Goal: Task Accomplishment & Management: Use online tool/utility

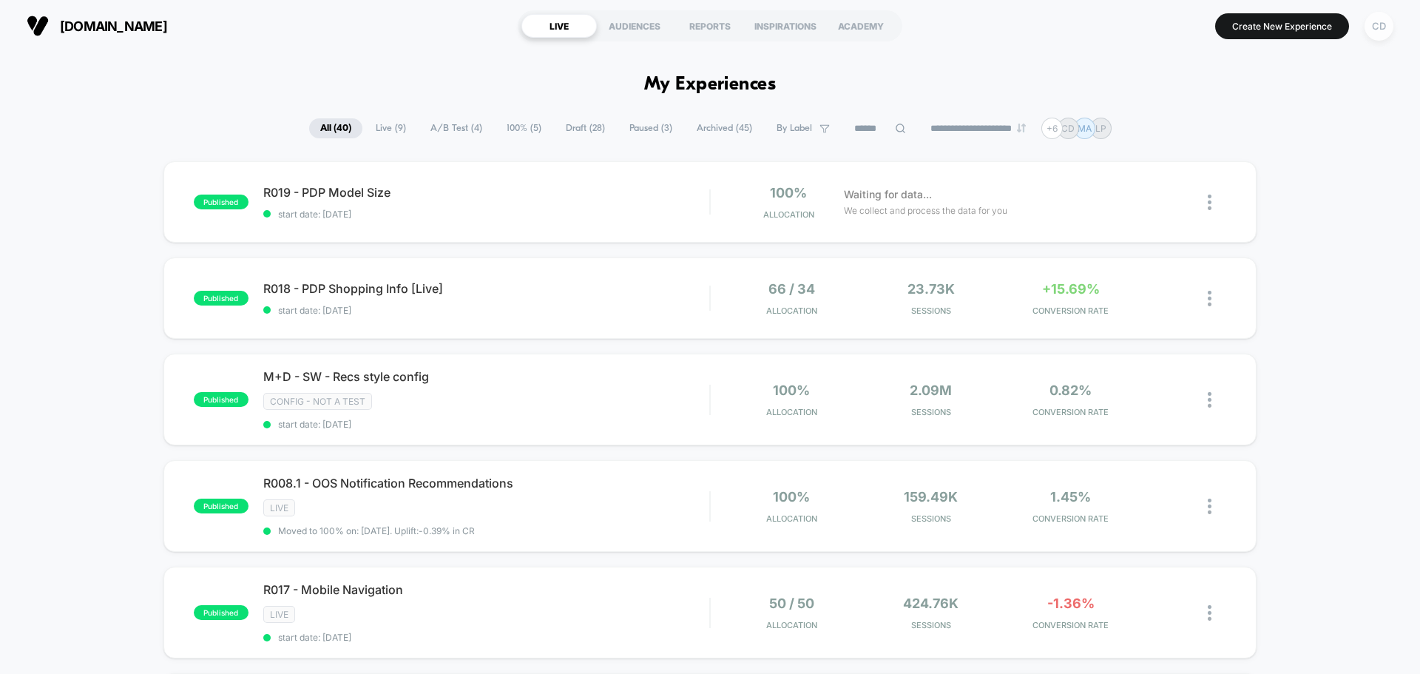
click at [1385, 28] on div "CD" at bounding box center [1379, 26] width 29 height 29
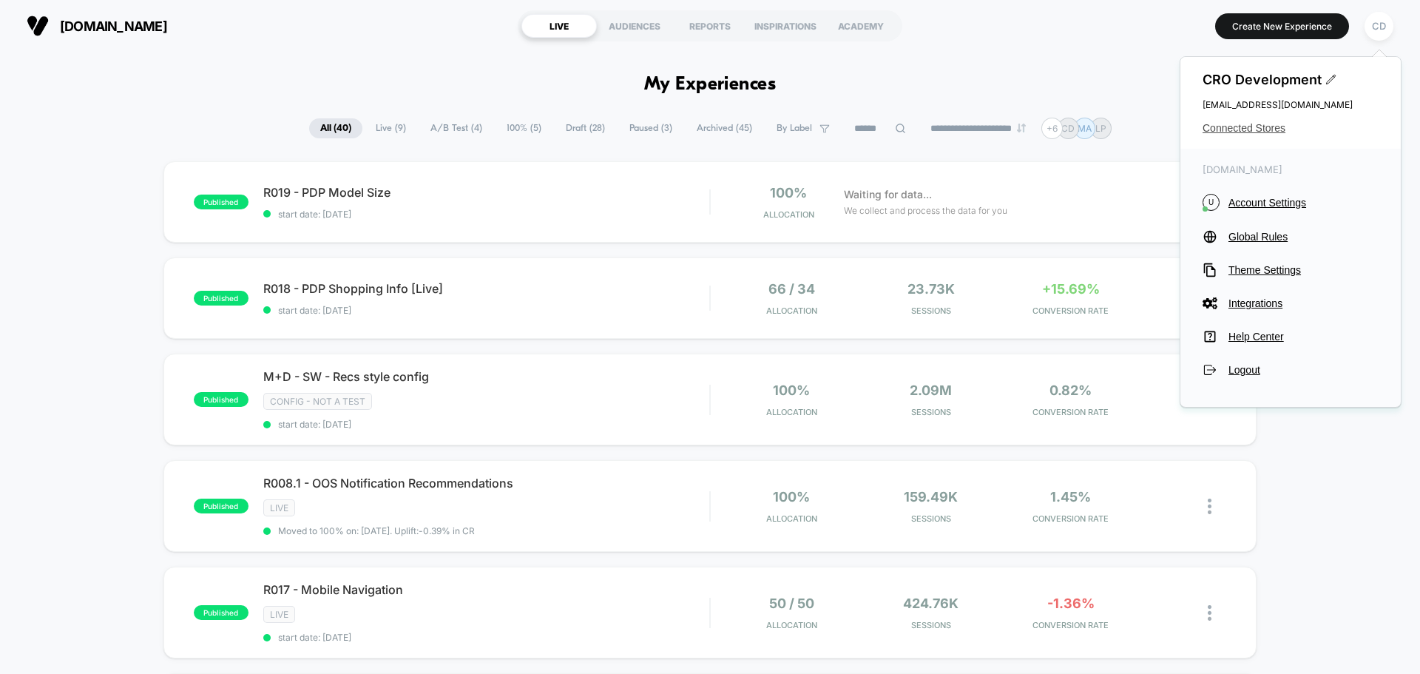
click at [1273, 129] on span "Connected Stores" at bounding box center [1291, 128] width 176 height 12
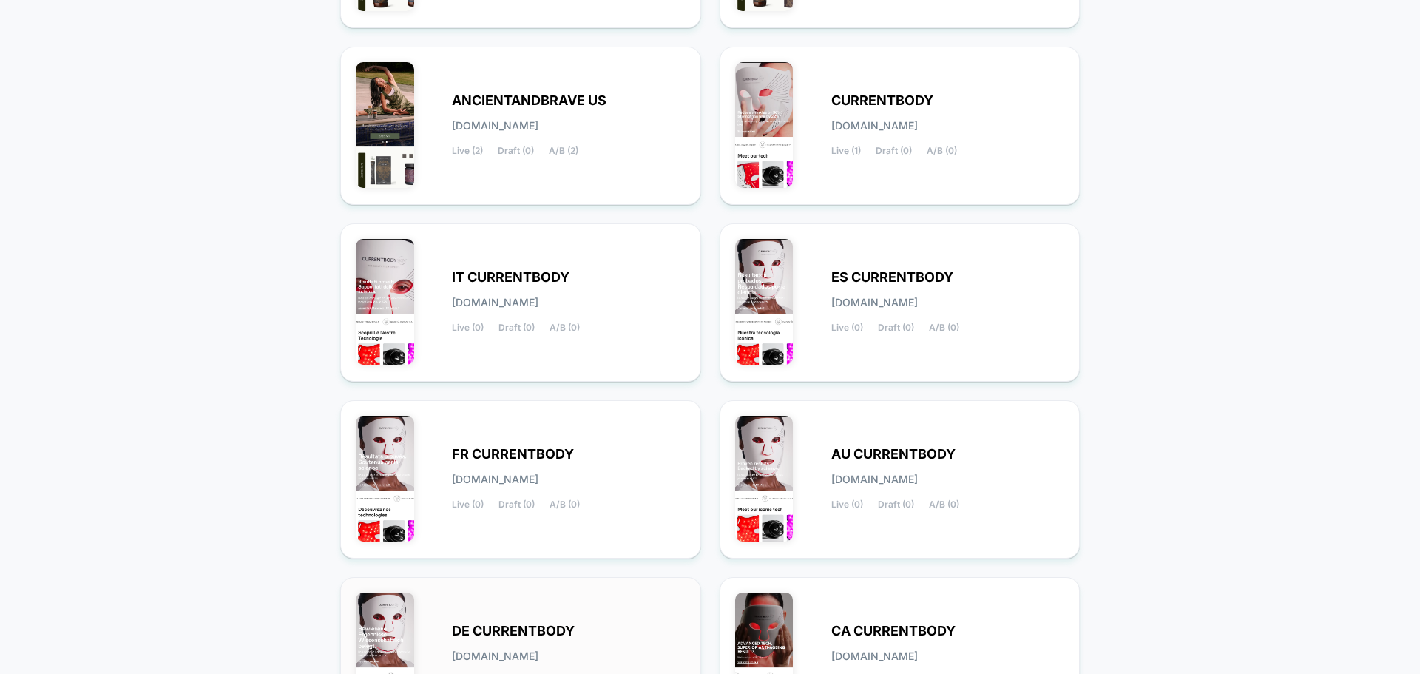
scroll to position [510, 0]
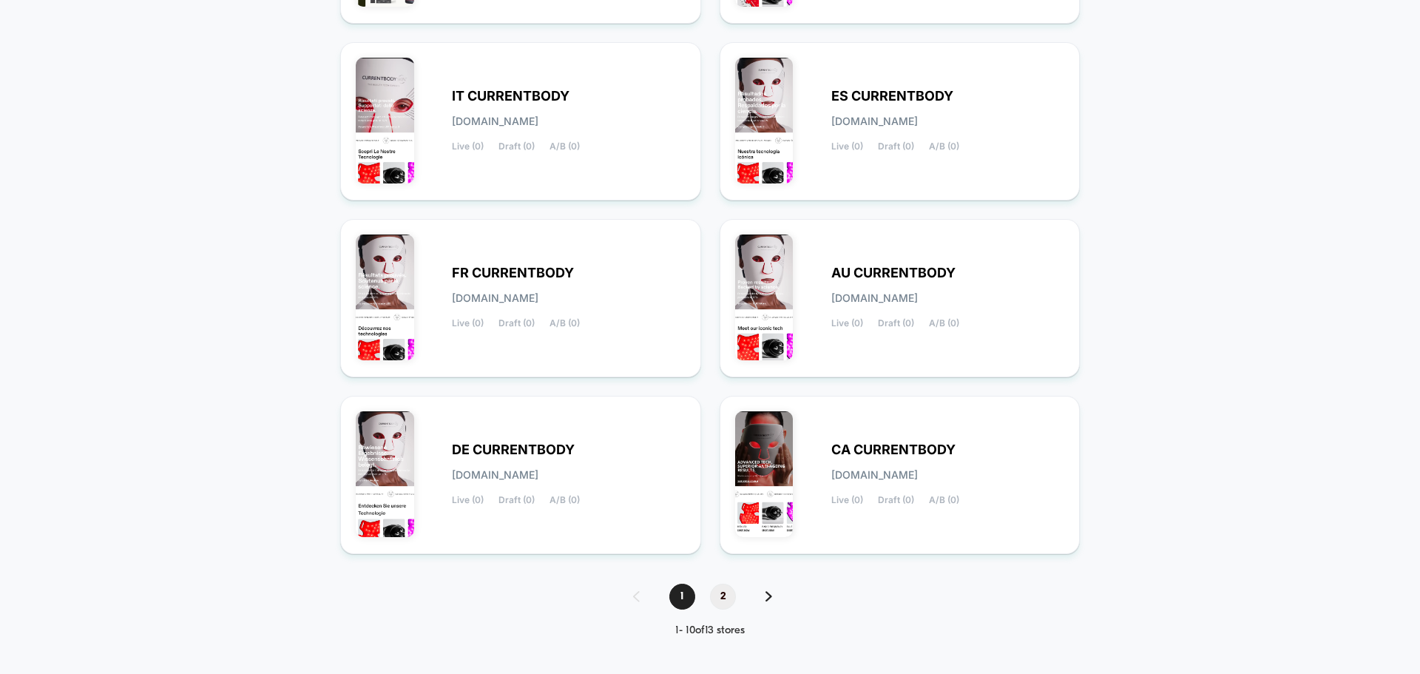
click at [724, 596] on span "2" at bounding box center [723, 597] width 26 height 26
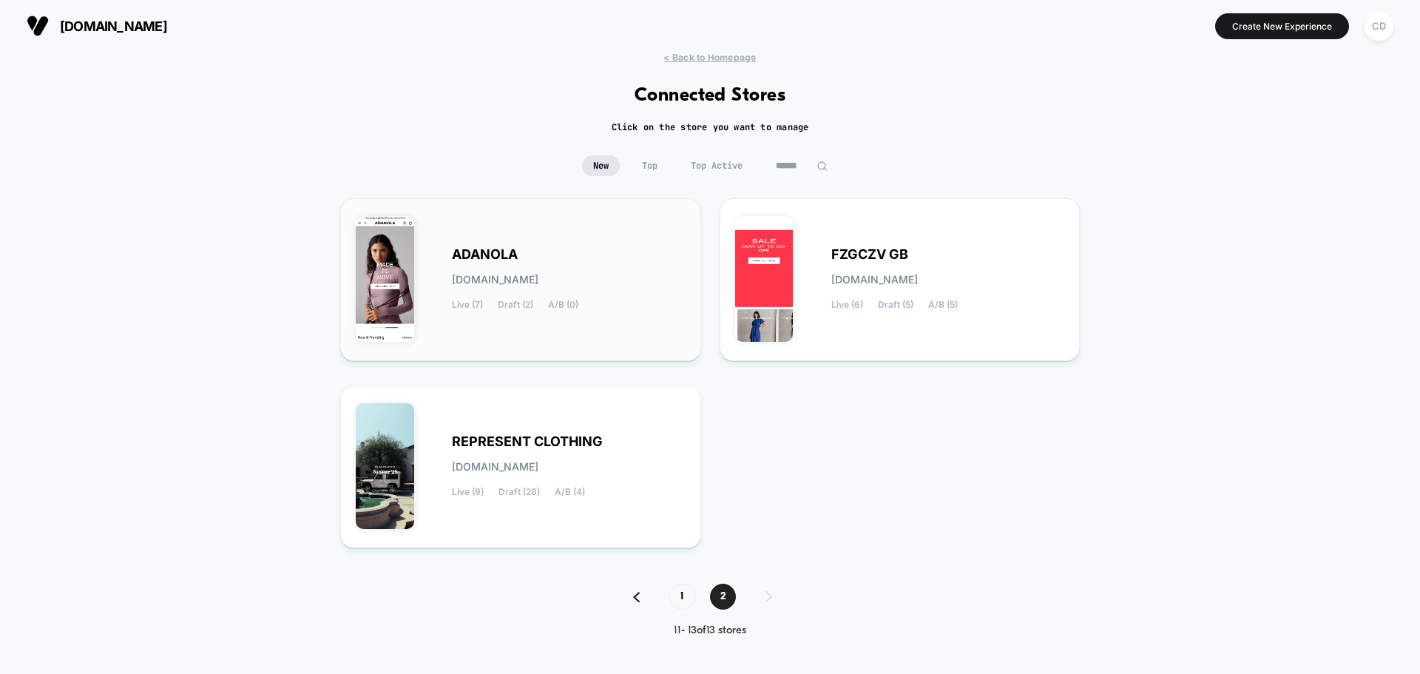
click at [534, 238] on div "[PERSON_NAME][DOMAIN_NAME] Live (7) Draft (2) A/B (0)" at bounding box center [521, 280] width 330 height 132
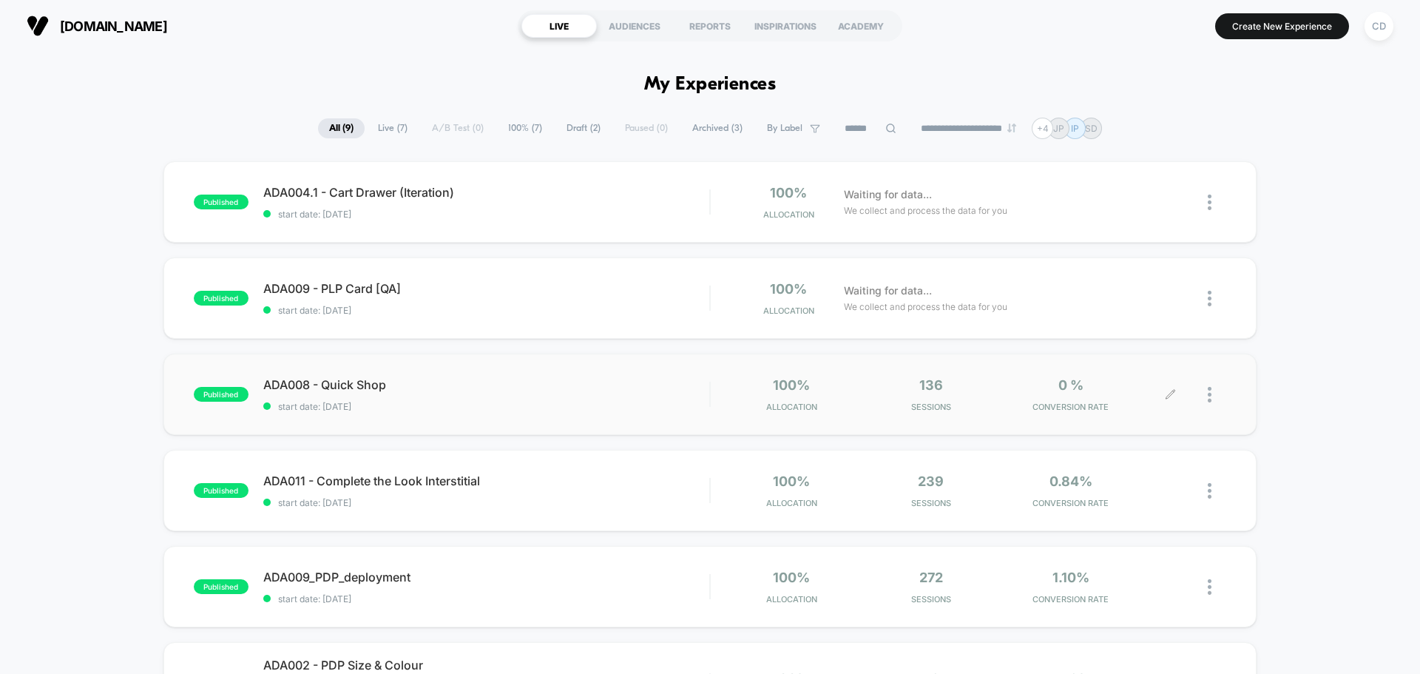
click at [1170, 394] on icon at bounding box center [1170, 394] width 11 height 11
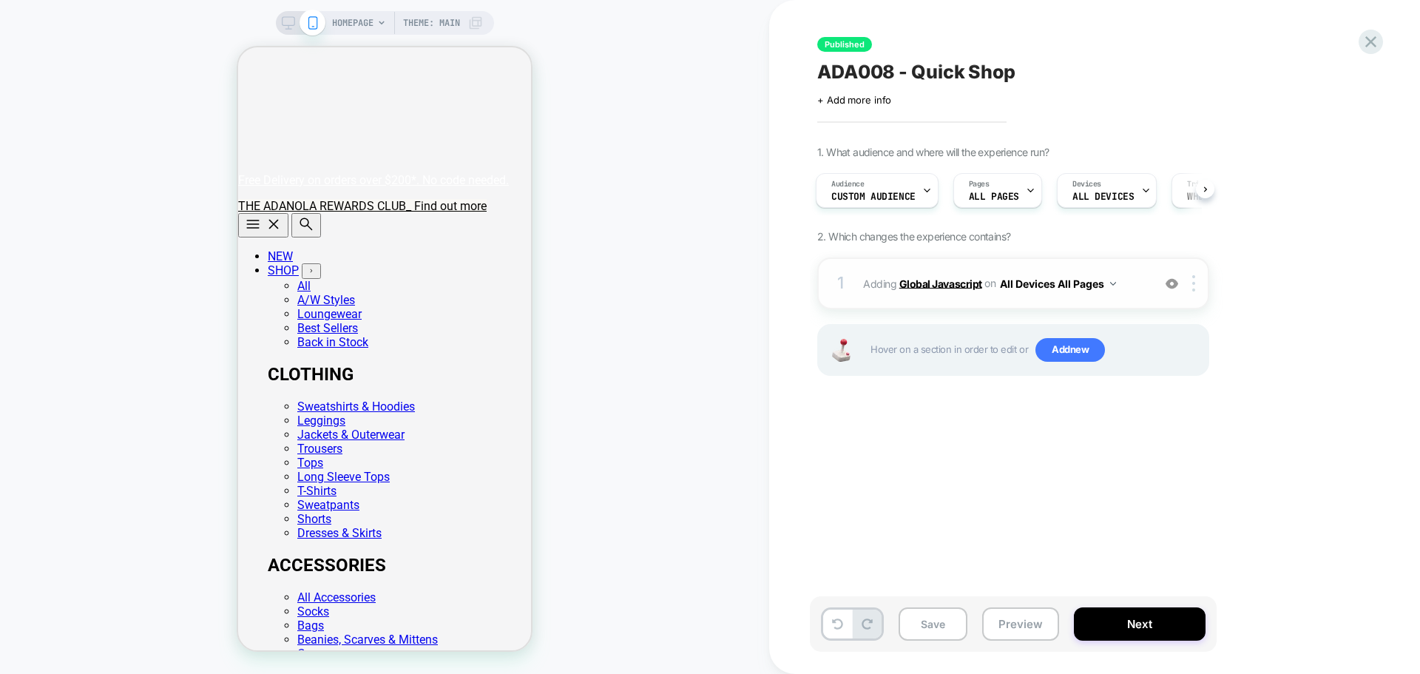
click at [951, 283] on b "Global Javascript" at bounding box center [941, 283] width 83 height 13
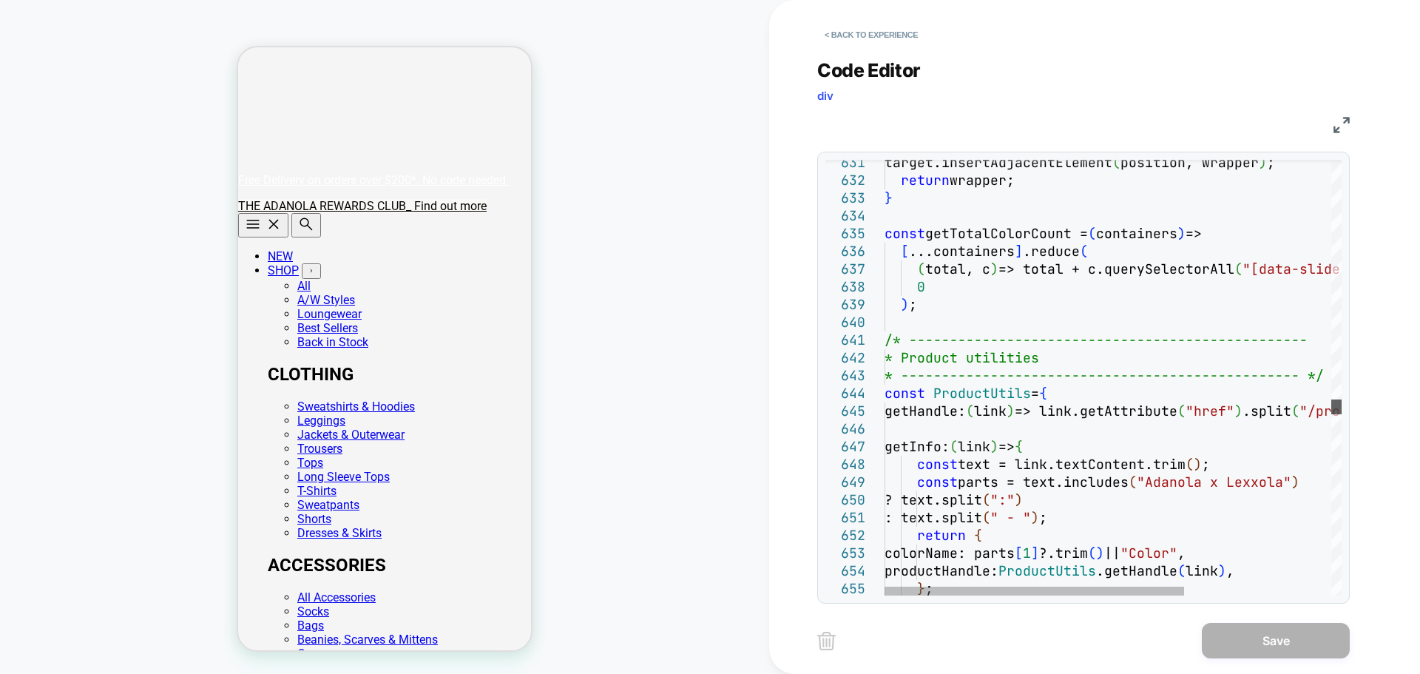
click at [1342, 404] on div at bounding box center [1337, 407] width 10 height 15
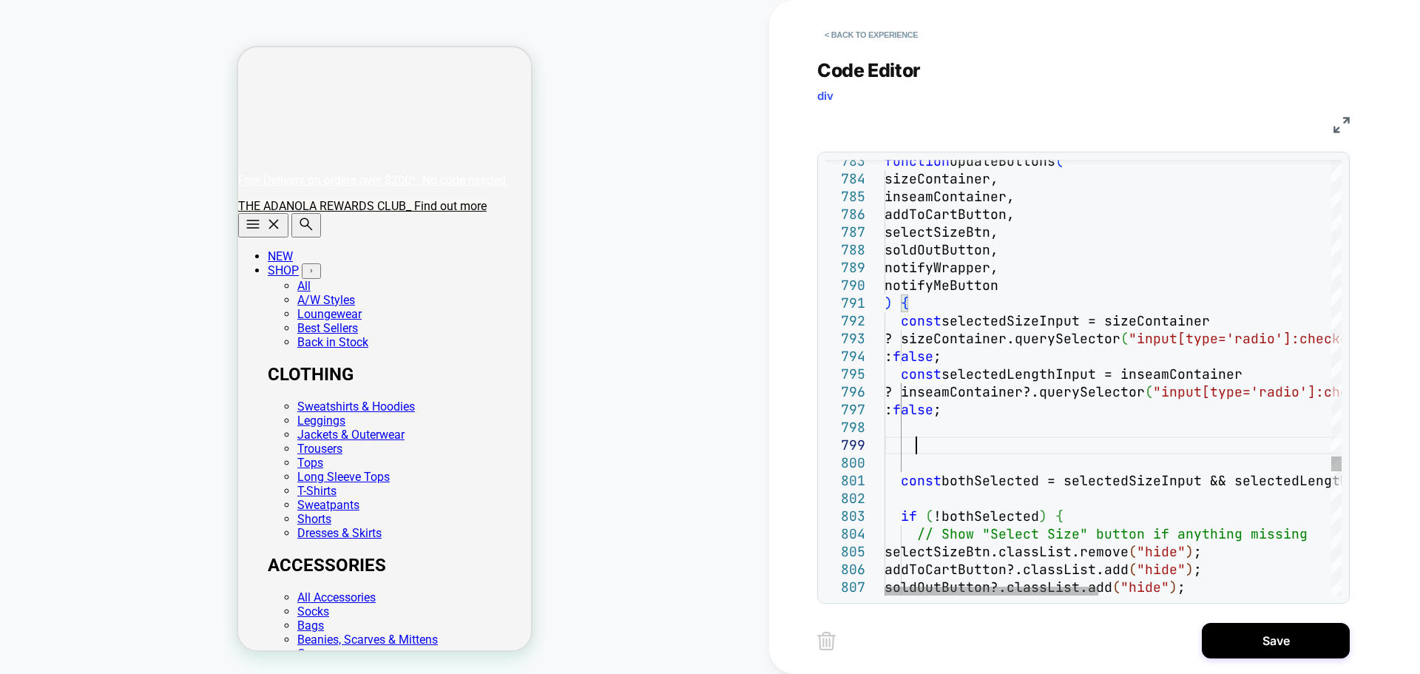
scroll to position [142, 31]
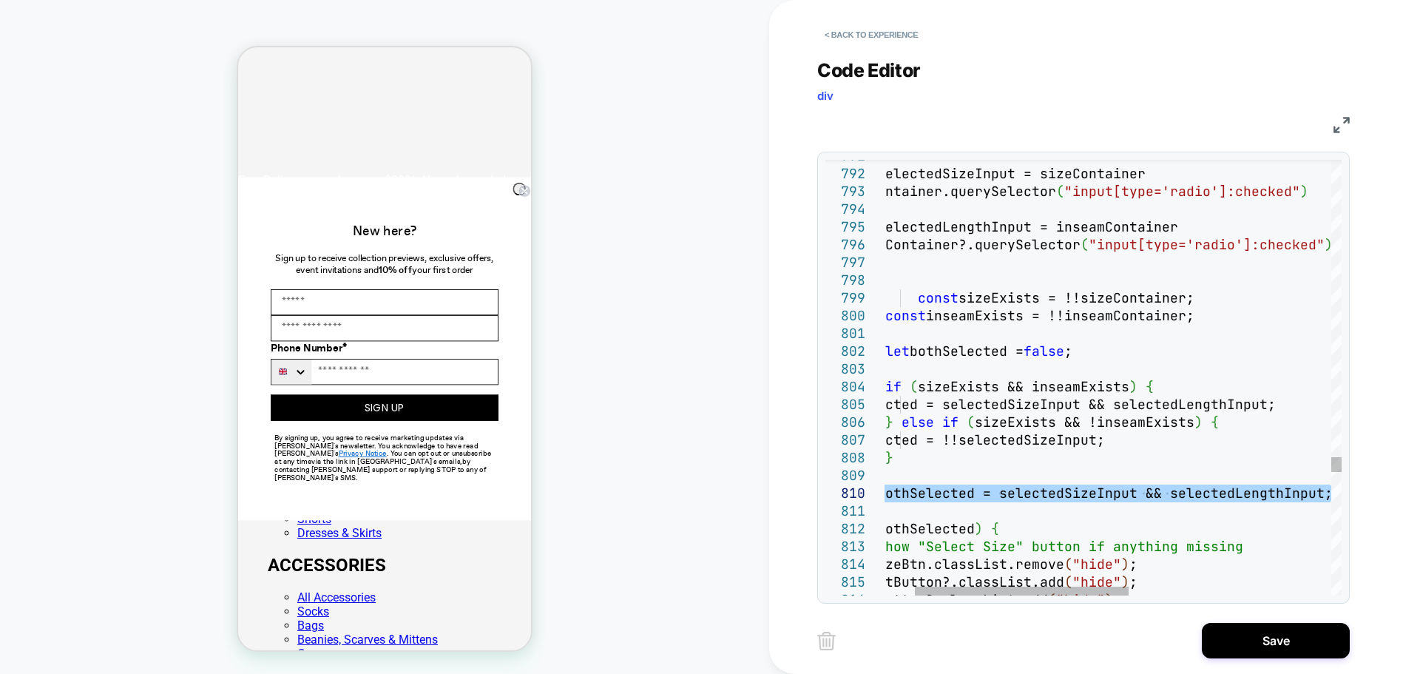
drag, startPoint x: 900, startPoint y: 495, endPoint x: 1383, endPoint y: 488, distance: 483.2
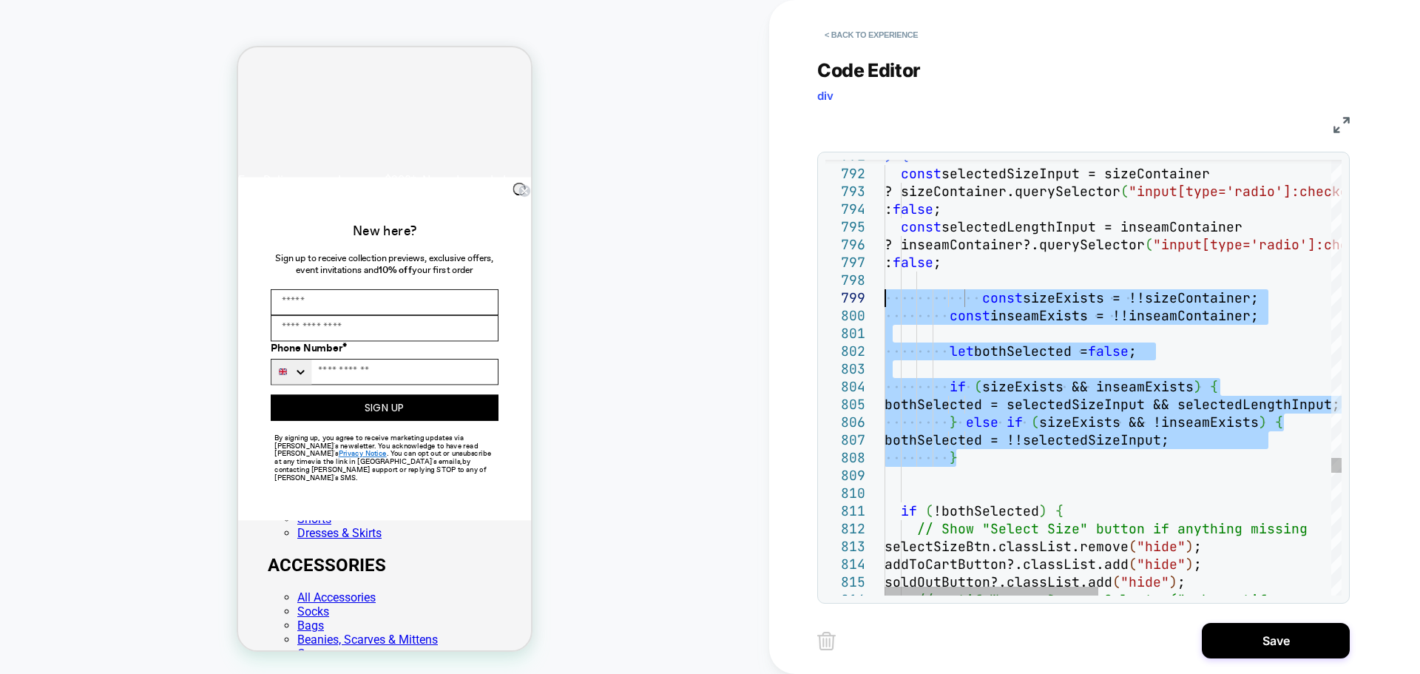
drag, startPoint x: 965, startPoint y: 456, endPoint x: 857, endPoint y: 304, distance: 186.8
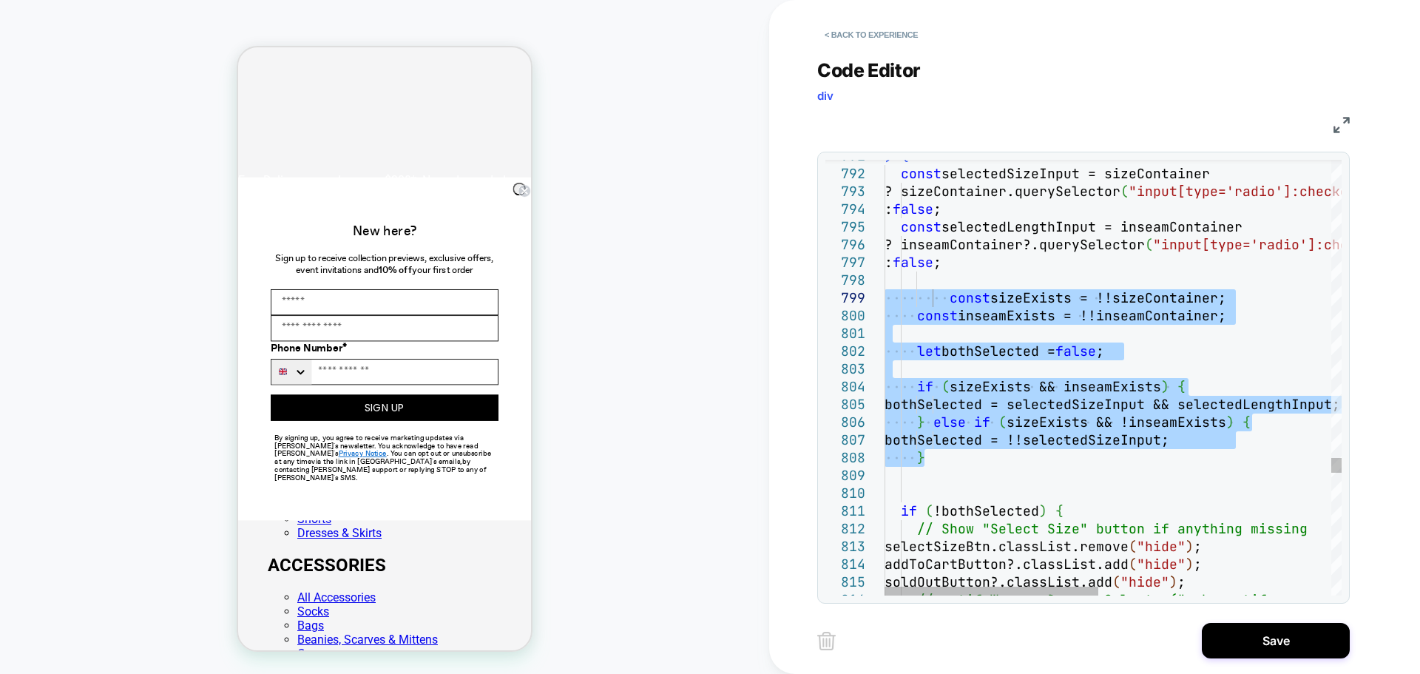
drag, startPoint x: 934, startPoint y: 462, endPoint x: 856, endPoint y: 303, distance: 176.7
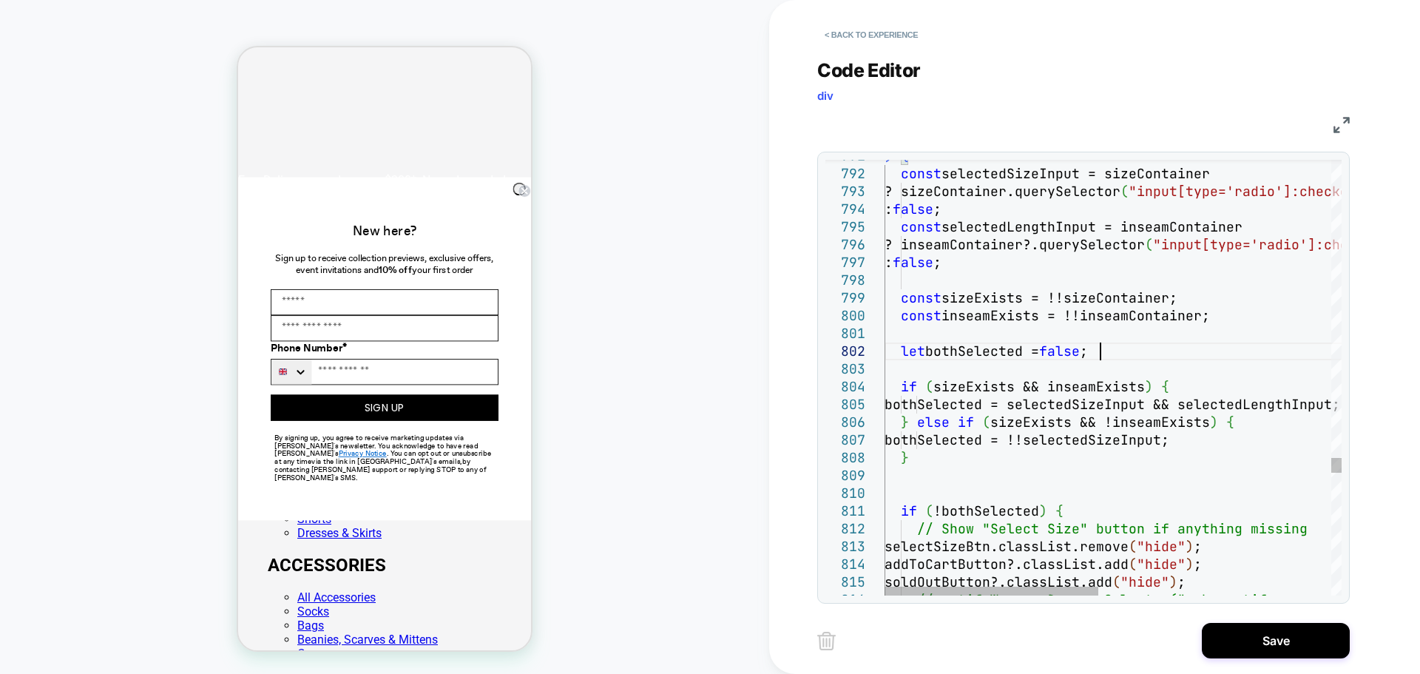
type textarea "**********"
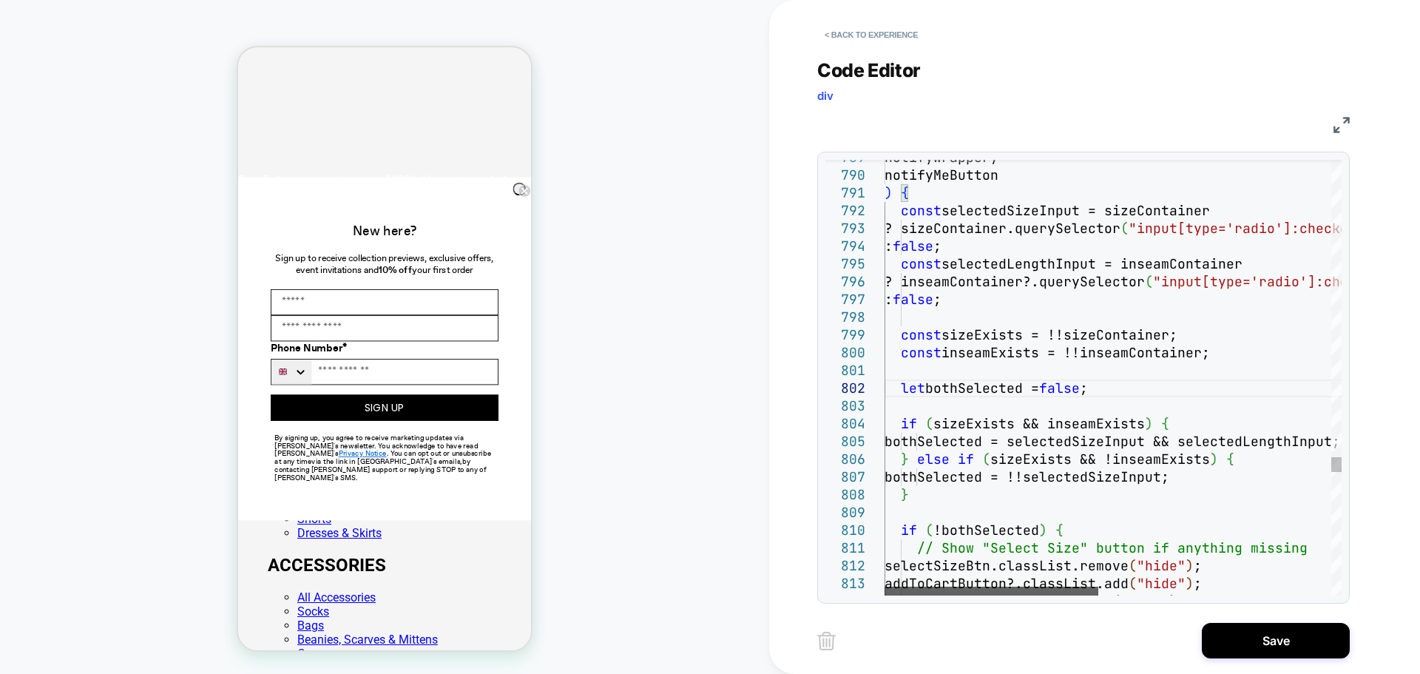
click at [1011, 587] on div at bounding box center [992, 591] width 214 height 9
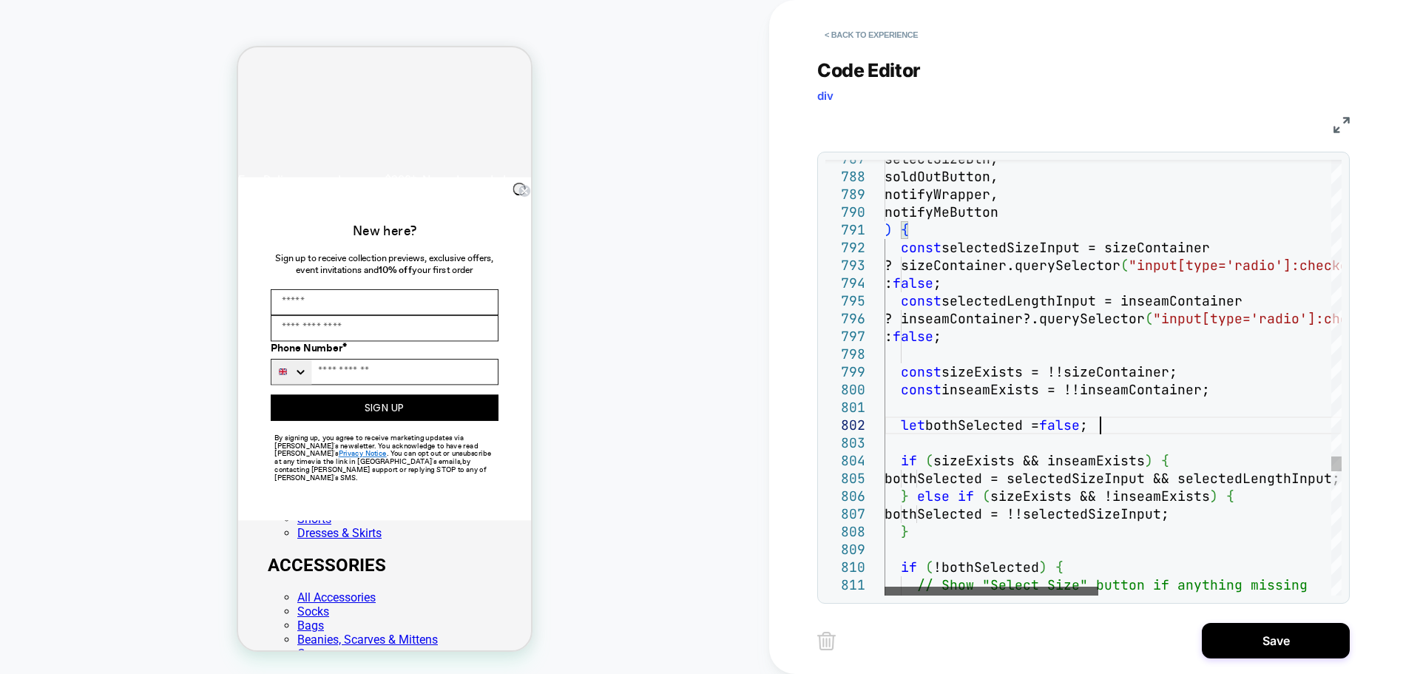
click at [1042, 587] on div at bounding box center [992, 591] width 214 height 9
click at [1246, 636] on button "Save" at bounding box center [1276, 641] width 148 height 36
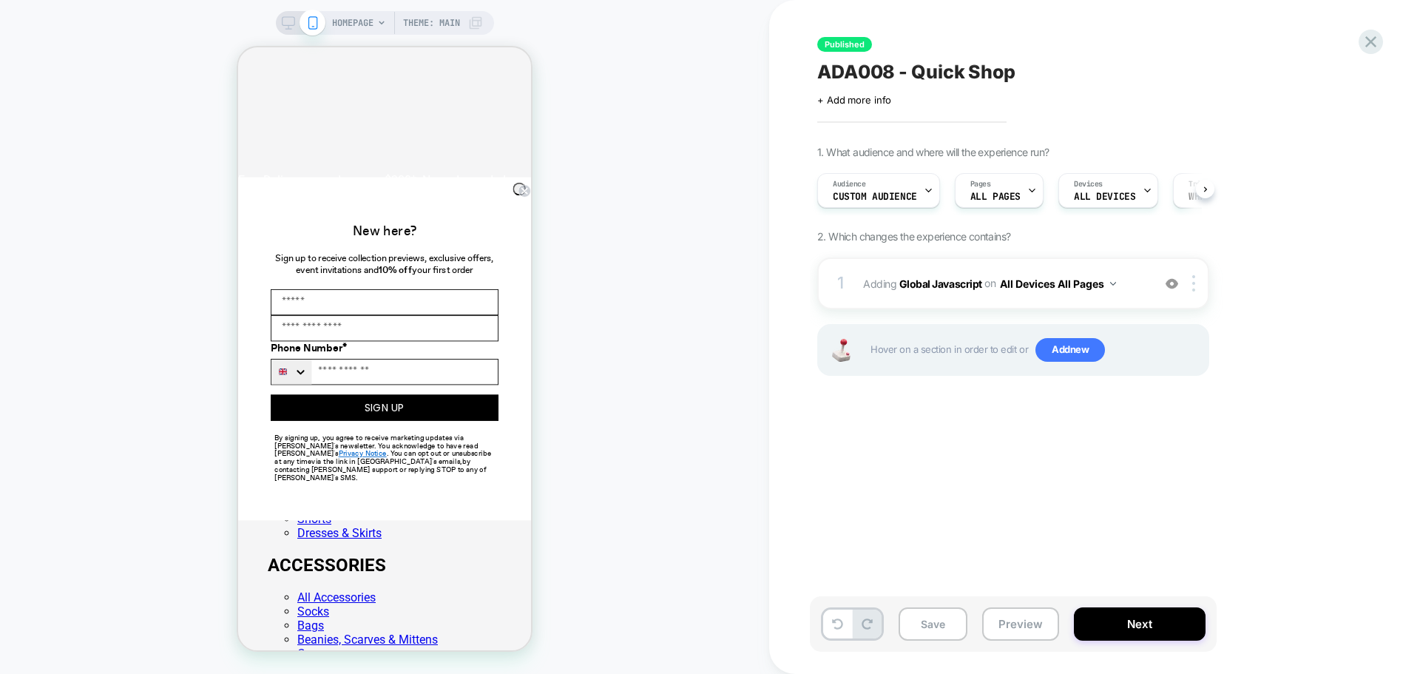
scroll to position [0, 1]
click at [1113, 622] on button "Next" at bounding box center [1140, 623] width 132 height 33
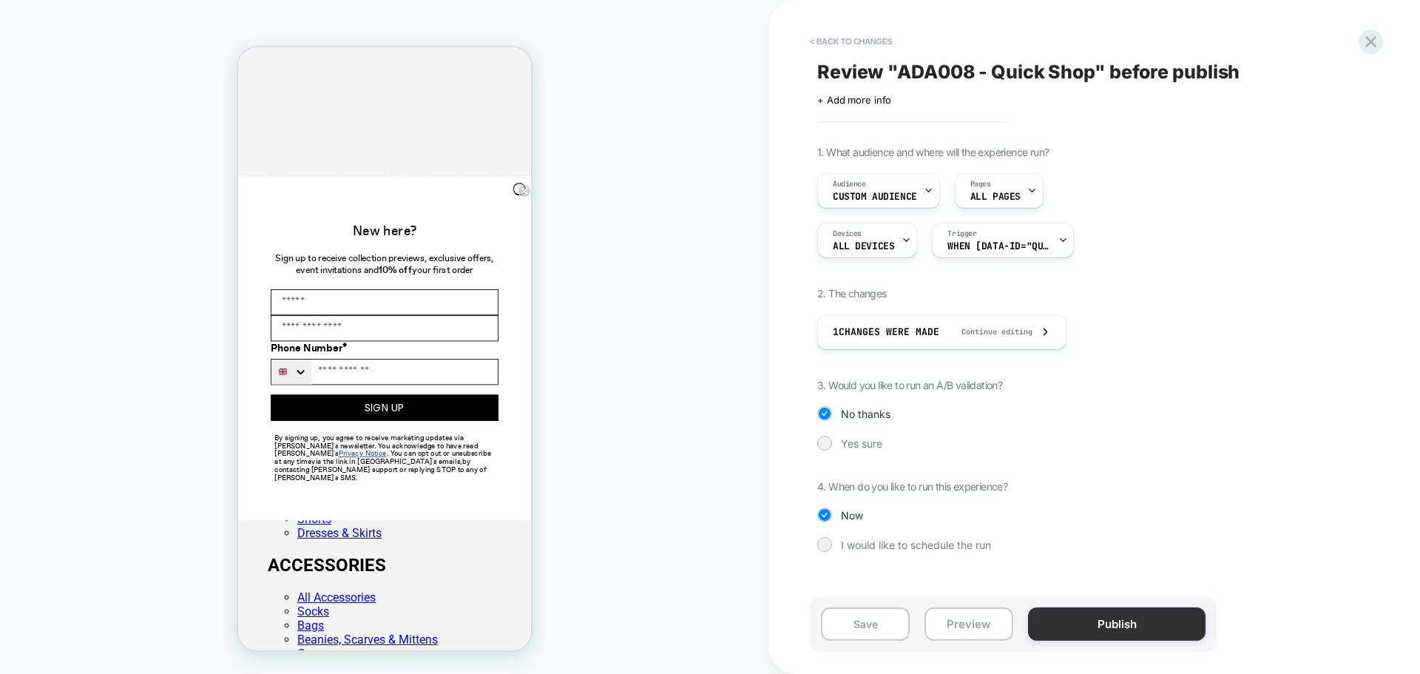
click at [1103, 628] on button "Publish" at bounding box center [1117, 623] width 178 height 33
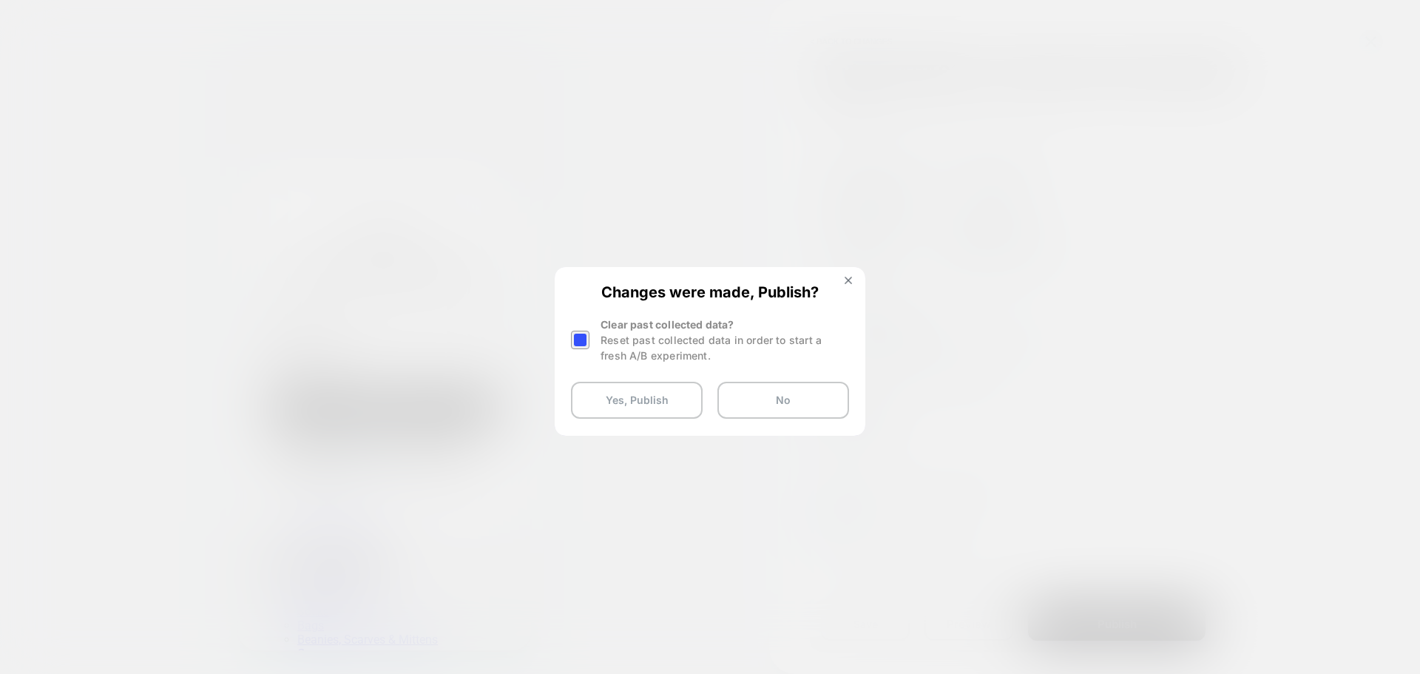
click at [589, 341] on div at bounding box center [580, 340] width 18 height 18
click at [610, 405] on button "Yes, Publish" at bounding box center [637, 400] width 132 height 37
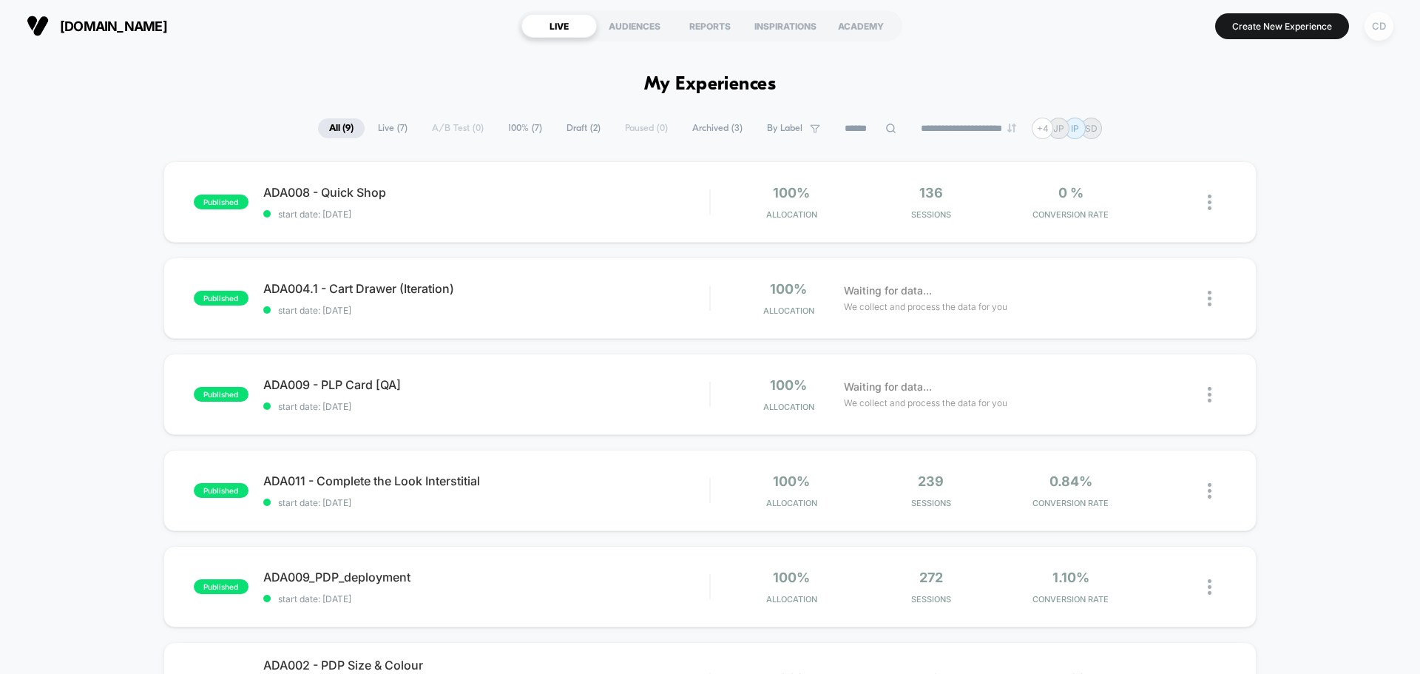
click at [1373, 24] on div "CD" at bounding box center [1379, 26] width 29 height 29
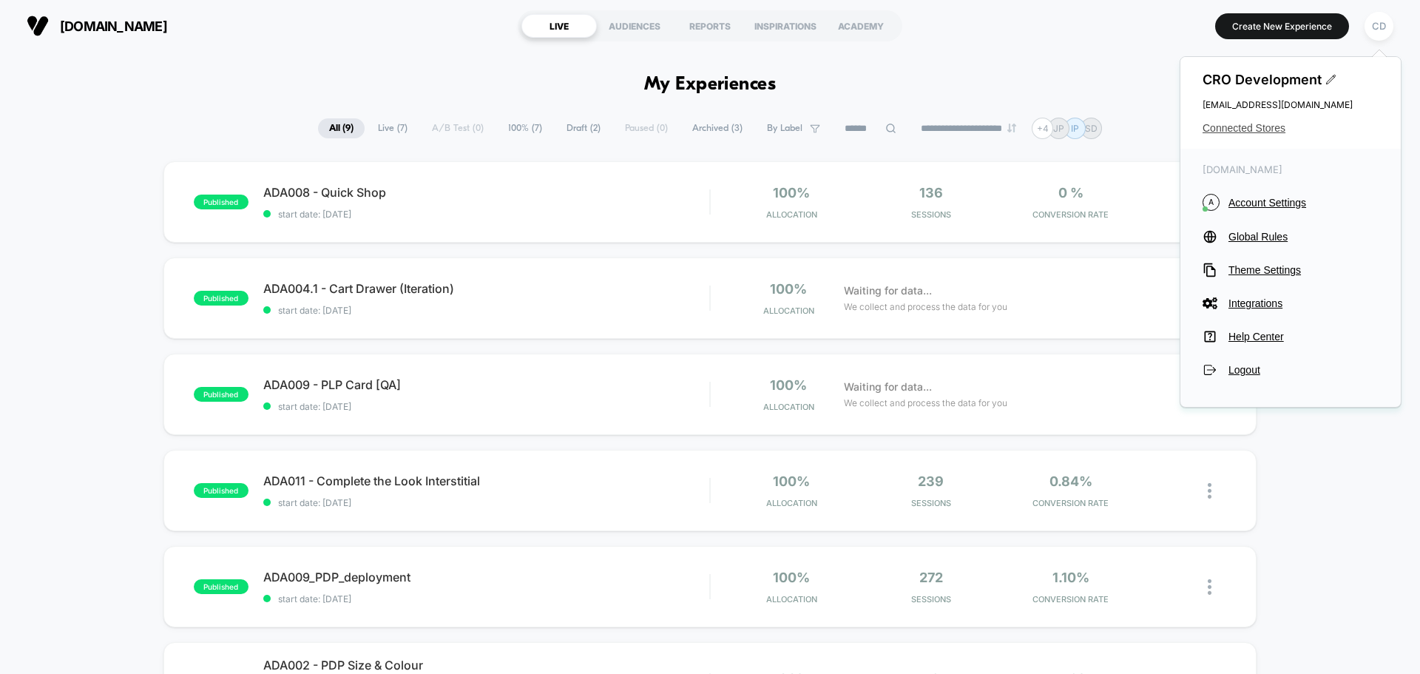
click at [1255, 124] on span "Connected Stores" at bounding box center [1291, 128] width 176 height 12
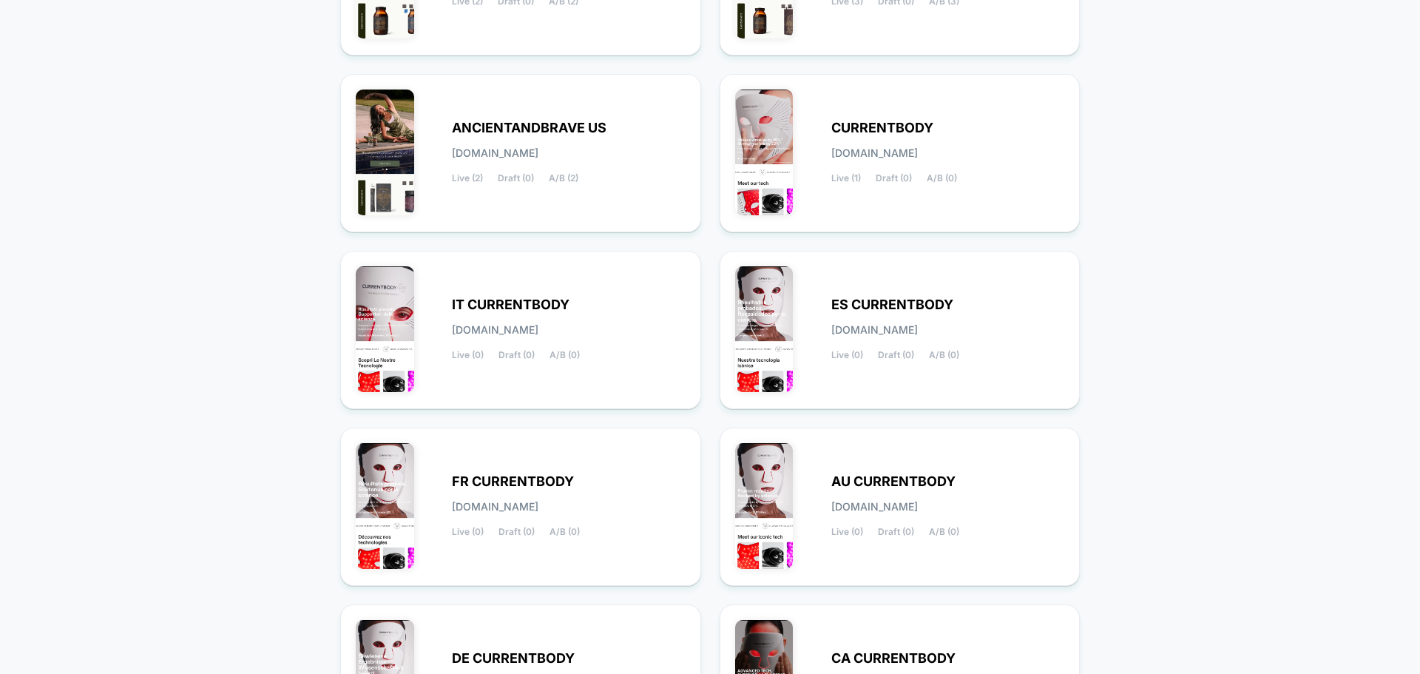
scroll to position [510, 0]
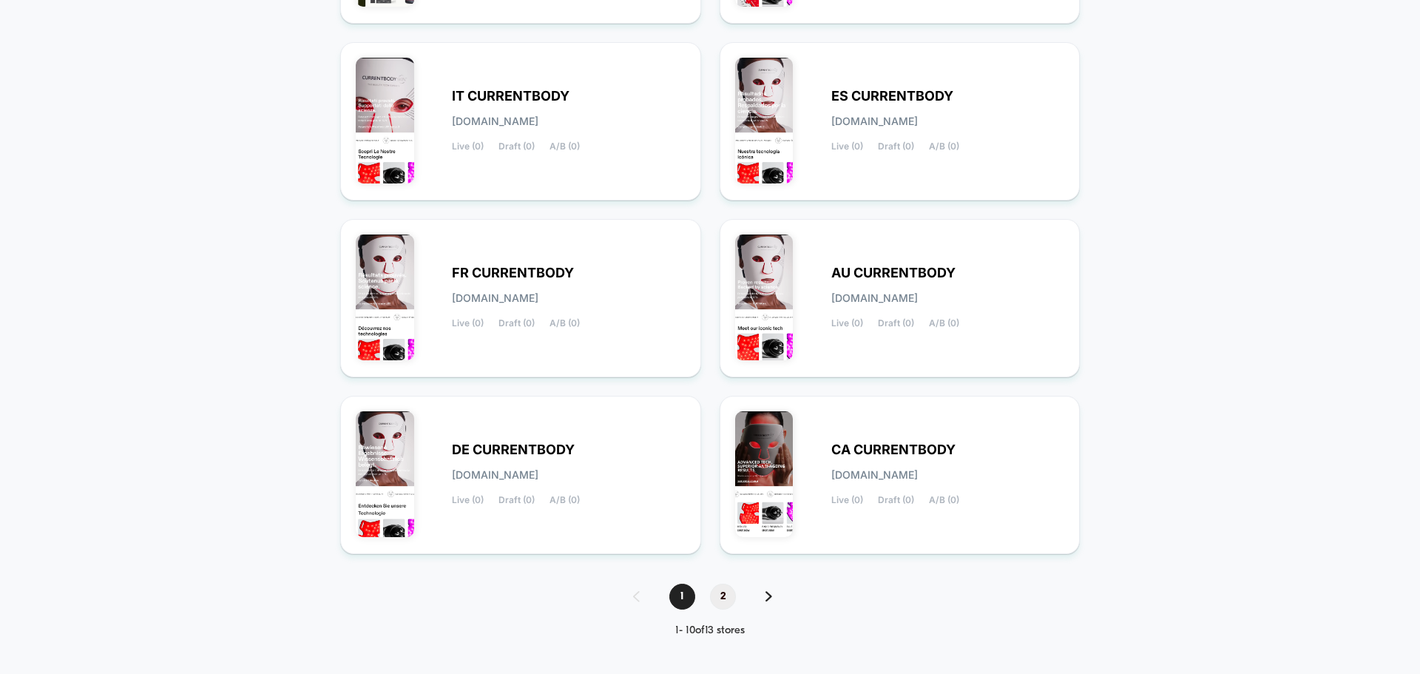
click at [719, 596] on span "2" at bounding box center [723, 597] width 26 height 26
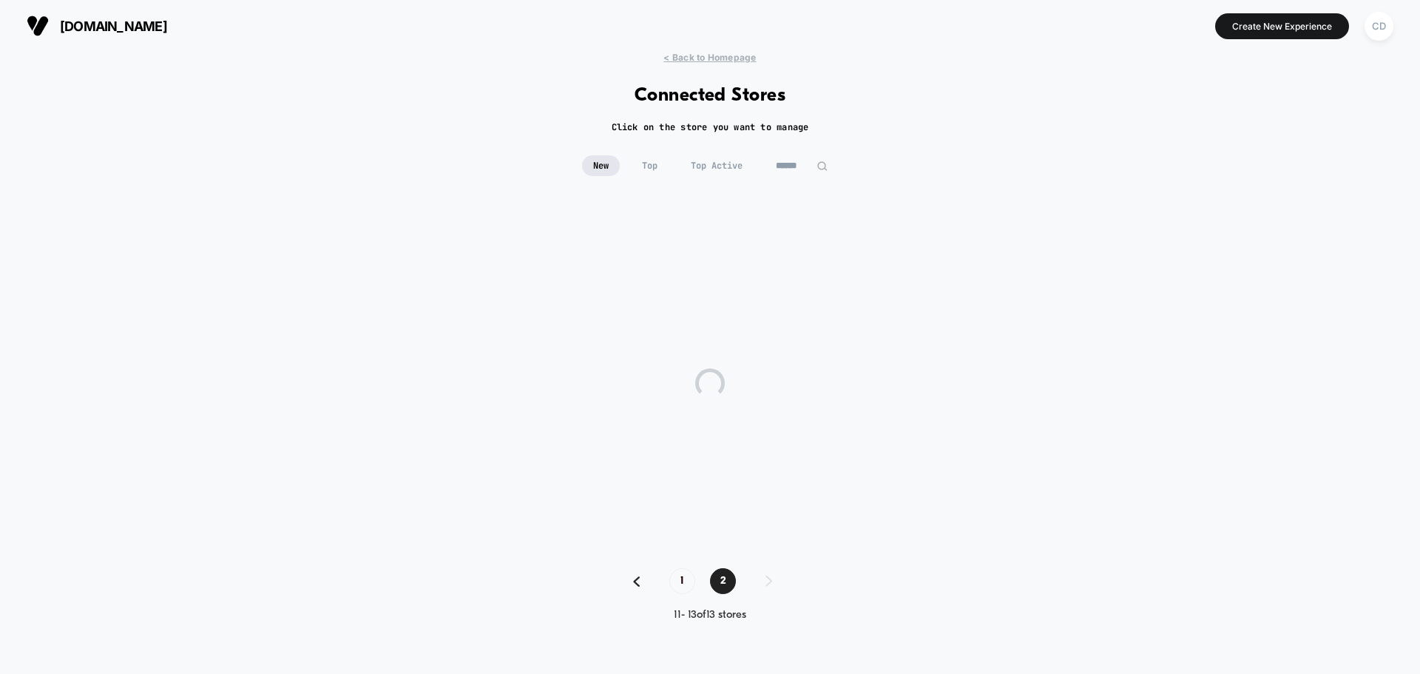
scroll to position [0, 0]
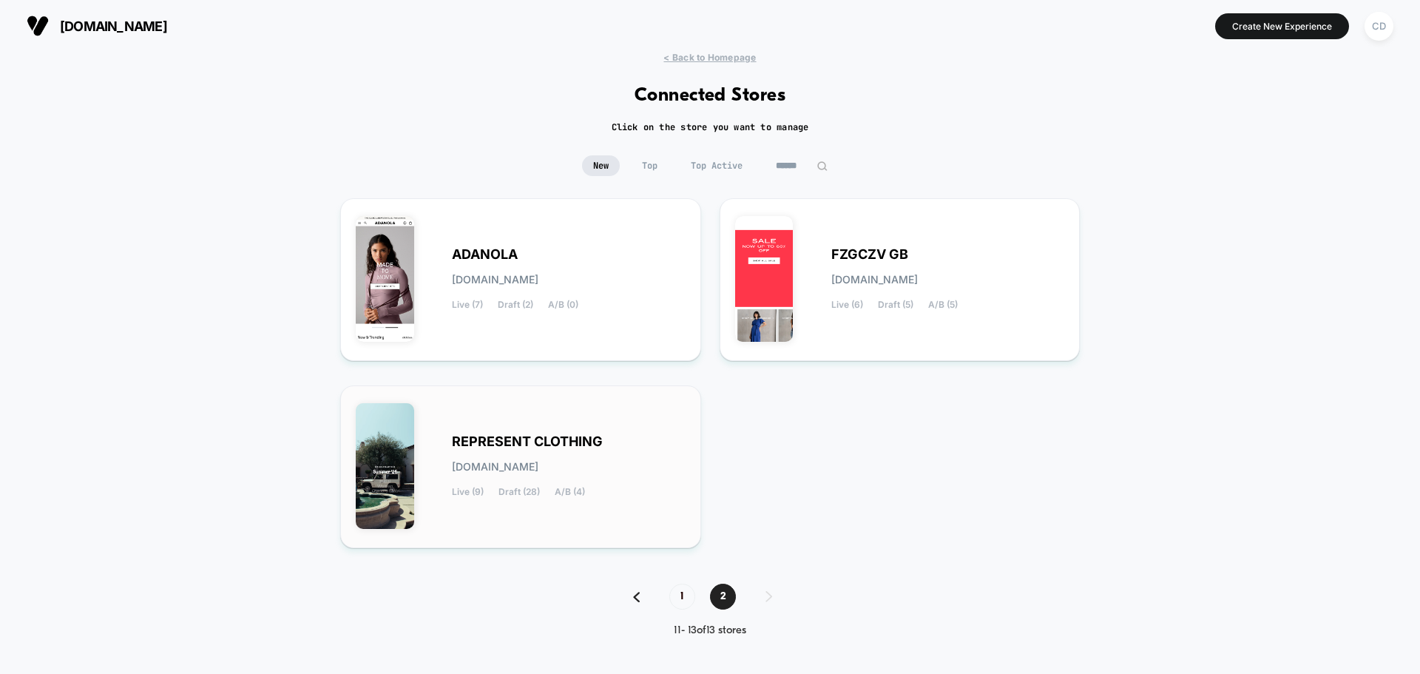
click at [528, 436] on span "REPRESENT CLOTHING" at bounding box center [527, 441] width 151 height 10
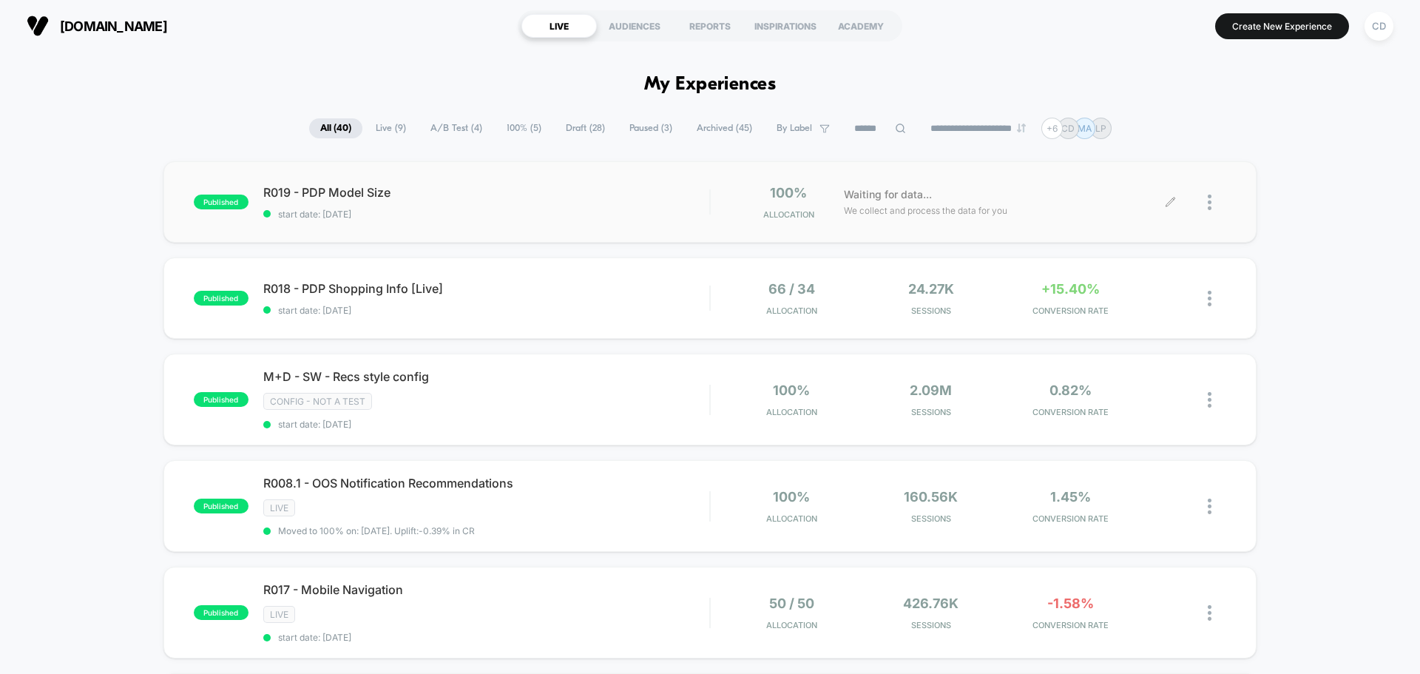
click at [1170, 203] on icon at bounding box center [1170, 202] width 9 height 9
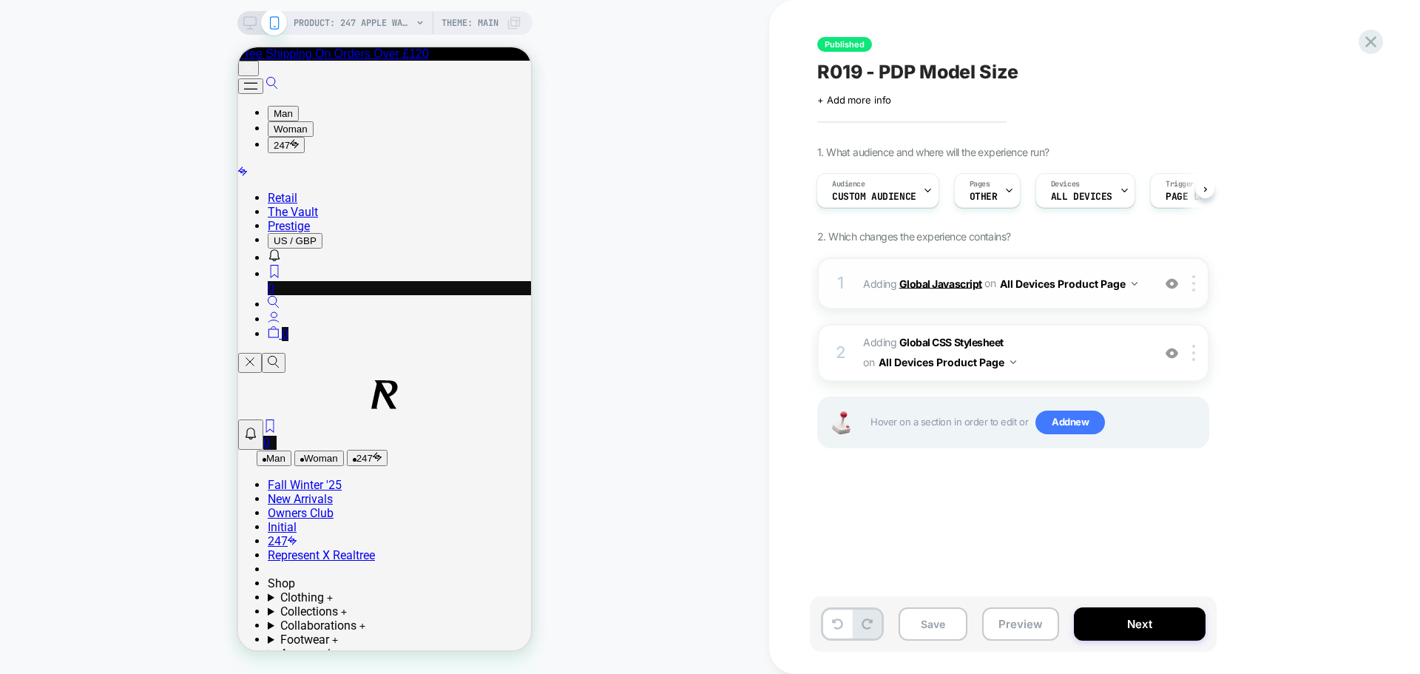
click at [940, 286] on b "Global Javascript" at bounding box center [941, 283] width 83 height 13
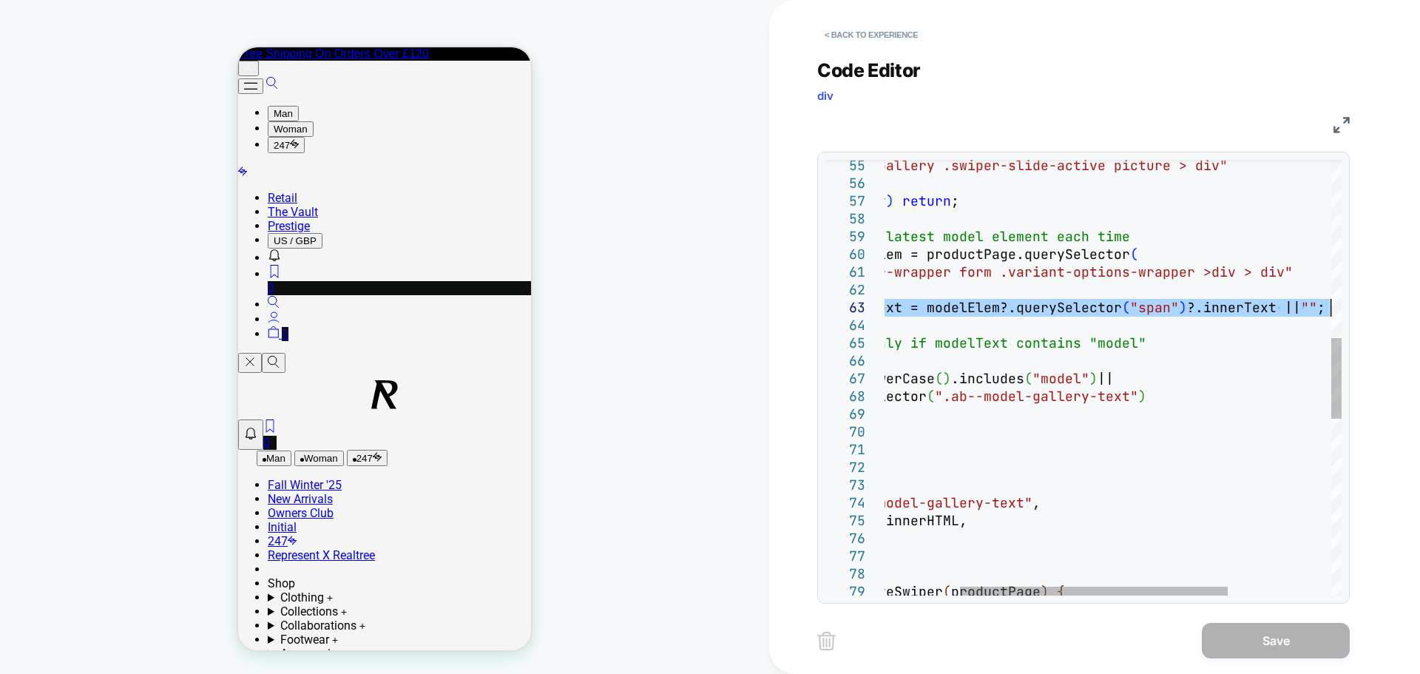
drag, startPoint x: 917, startPoint y: 311, endPoint x: 1406, endPoint y: 308, distance: 489.0
click at [1406, 308] on div "".pi-inner-wrapper form .variant-options-wrapper > div > div" ) ; const modelTe…" at bounding box center [1136, 374] width 761 height 2353
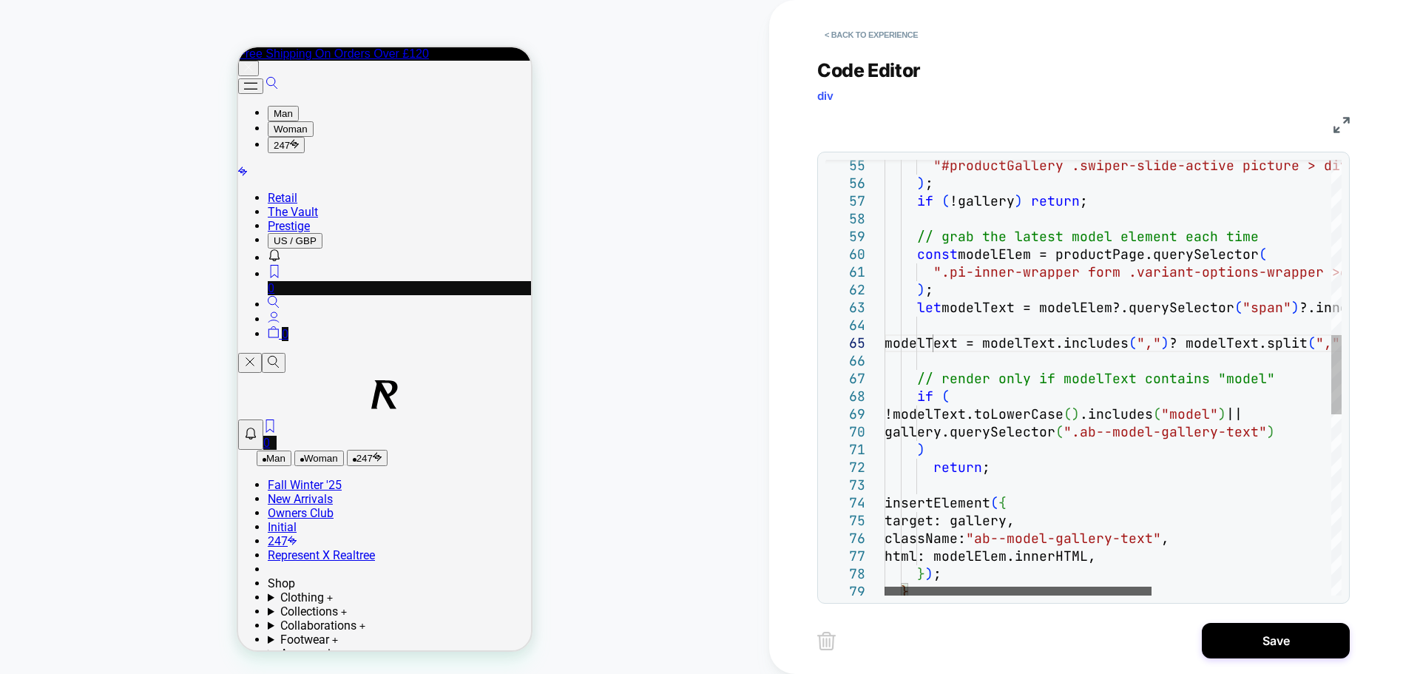
click at [991, 587] on div at bounding box center [1018, 591] width 267 height 9
click at [1095, 278] on div "".pi-inner-wrapper form .variant-options-wrapper > div > div" ) ; let modelText…" at bounding box center [1267, 392] width 764 height 2389
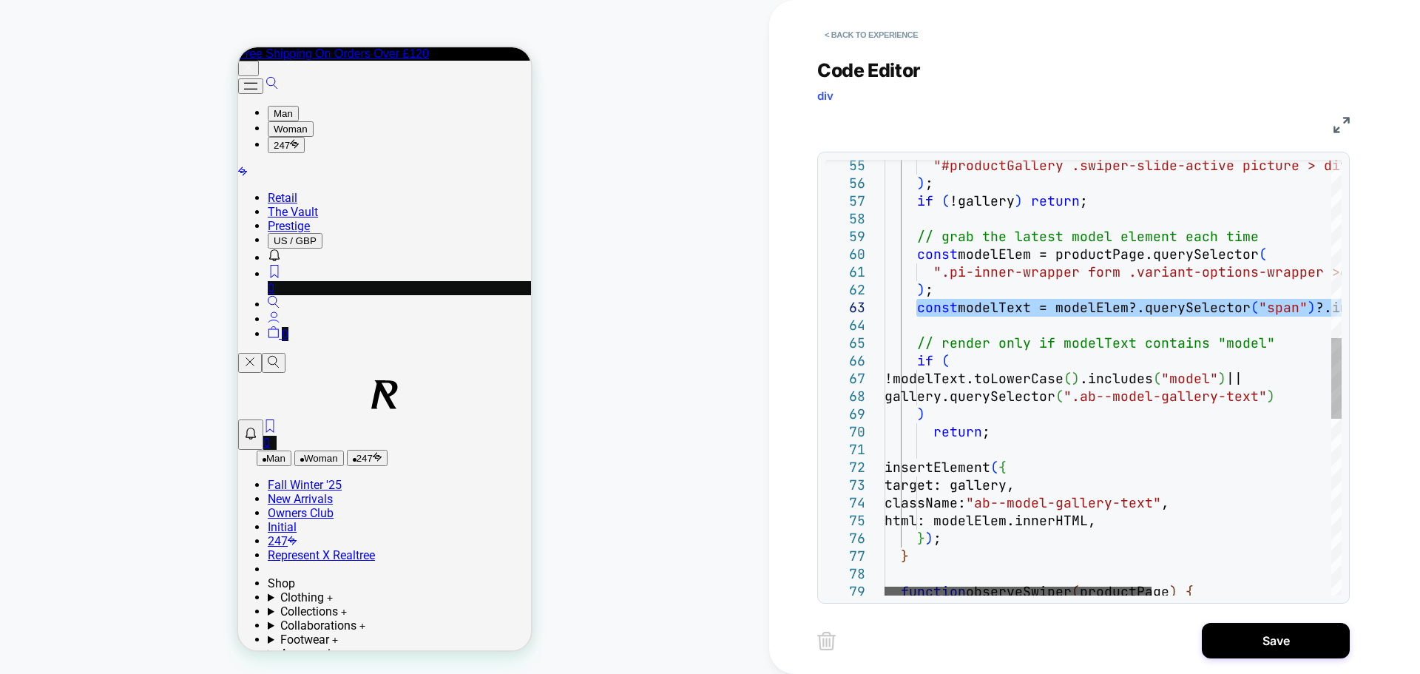
click at [971, 587] on div at bounding box center [1018, 591] width 267 height 9
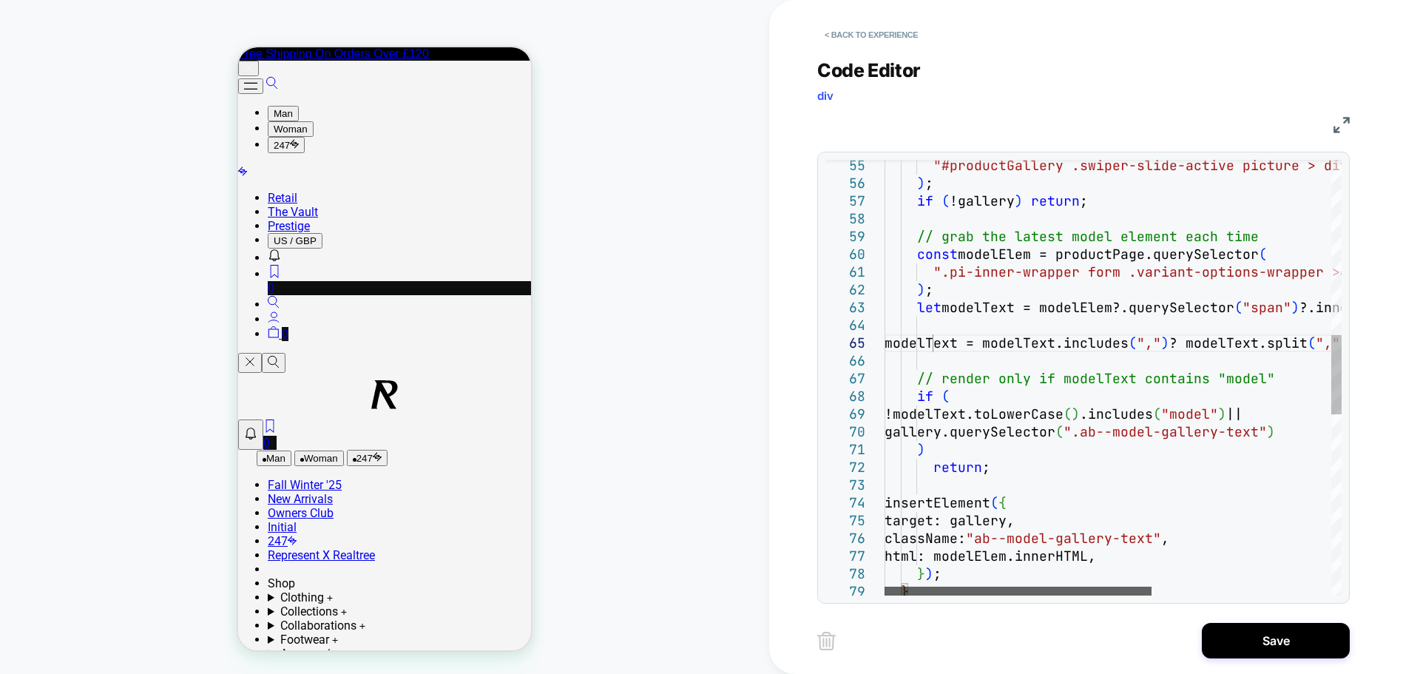
click at [989, 587] on div at bounding box center [1018, 591] width 267 height 9
click at [950, 342] on div "".pi-inner-wrapper form .variant-options-wrapper > div > div" ) ; let modelText…" at bounding box center [1267, 392] width 764 height 2389
click at [1088, 473] on div "".pi-inner-wrapper form .variant-options-wrapper > div > div" ) ; let modelText…" at bounding box center [1267, 392] width 764 height 2389
type textarea "**********"
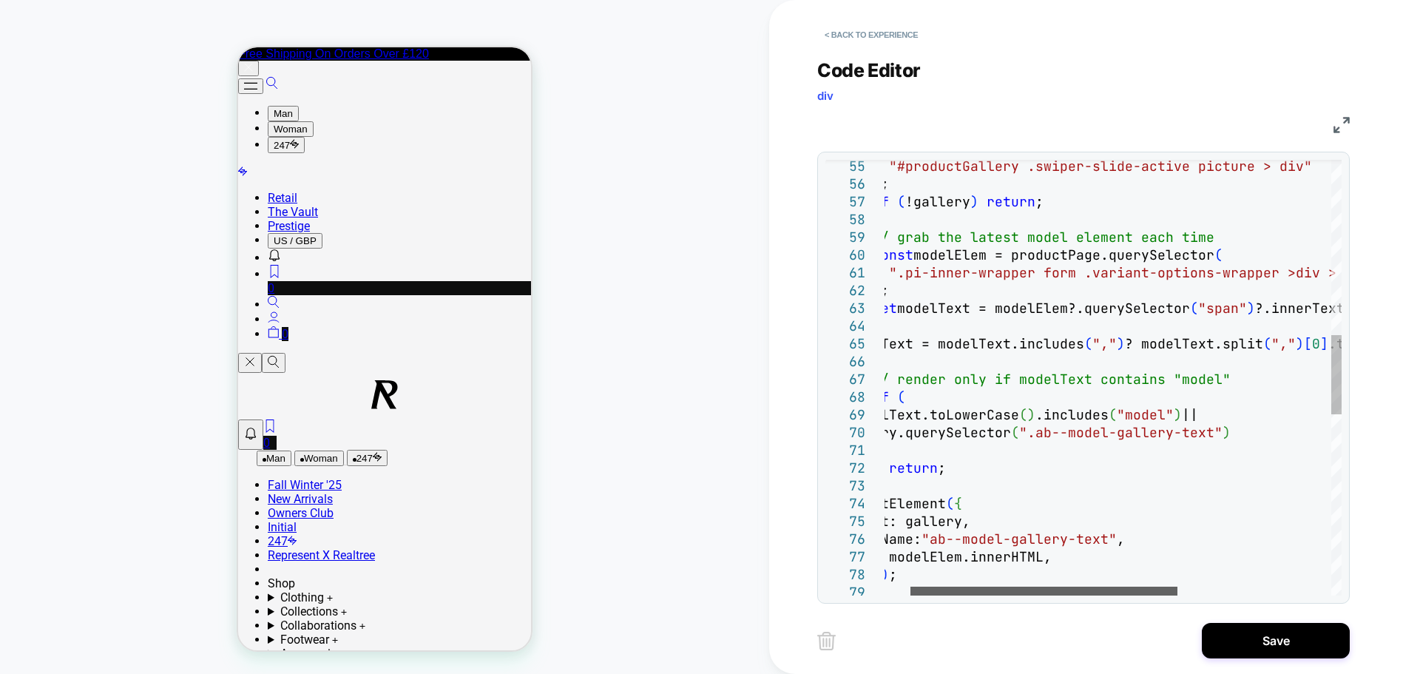
click at [1079, 587] on div at bounding box center [1044, 591] width 267 height 9
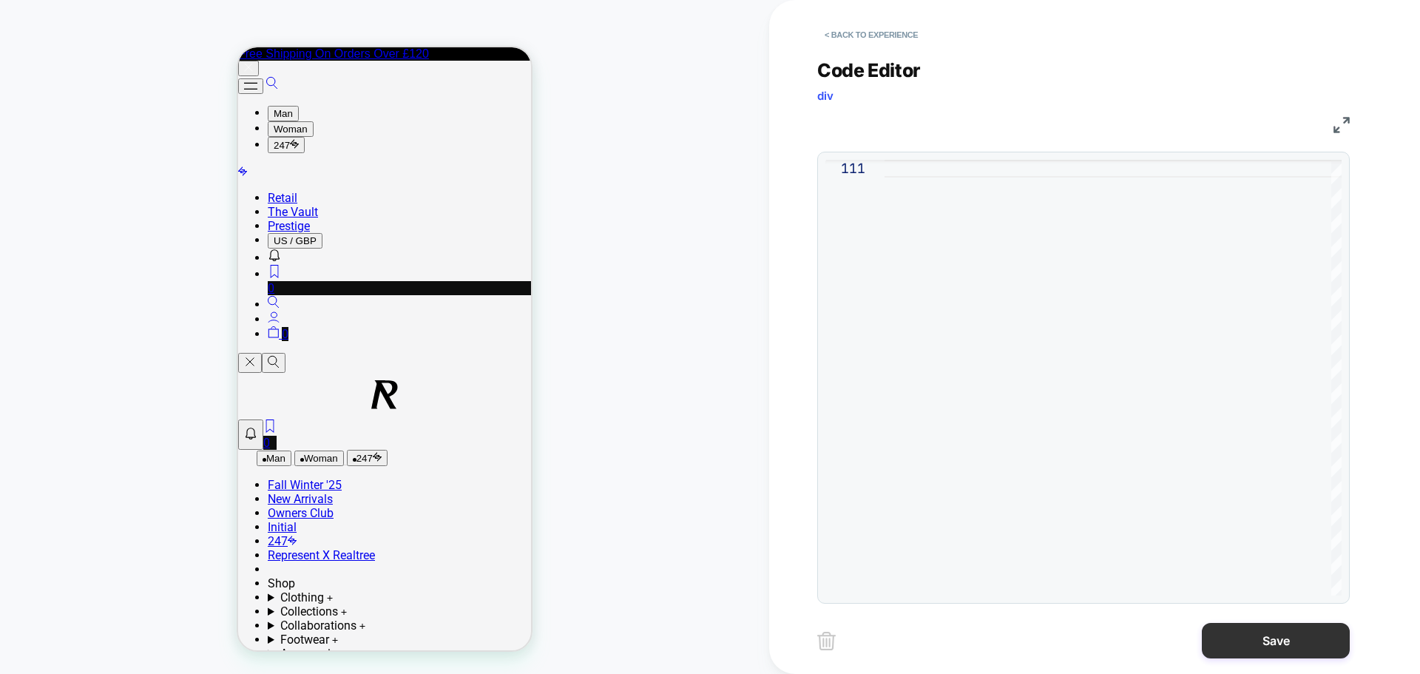
click at [1253, 630] on button "Save" at bounding box center [1276, 641] width 148 height 36
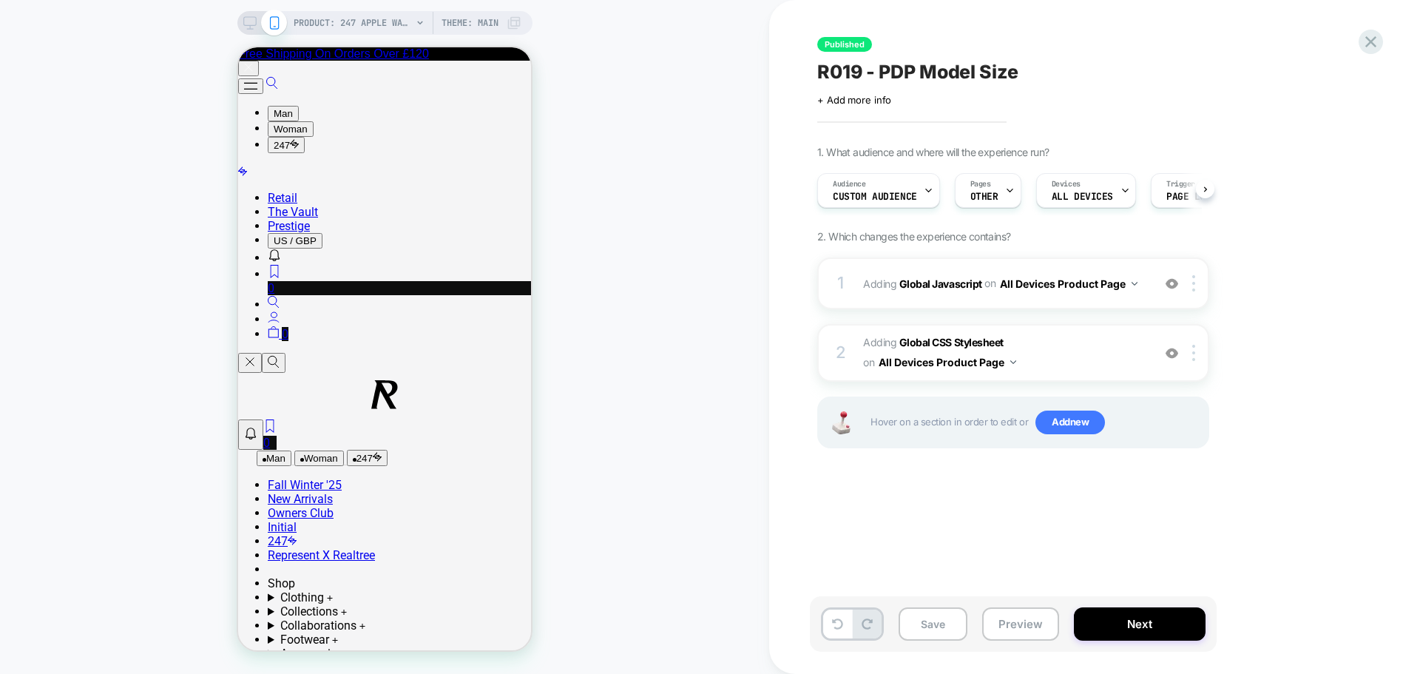
scroll to position [0, 1]
click at [1155, 627] on button "Next" at bounding box center [1140, 623] width 132 height 33
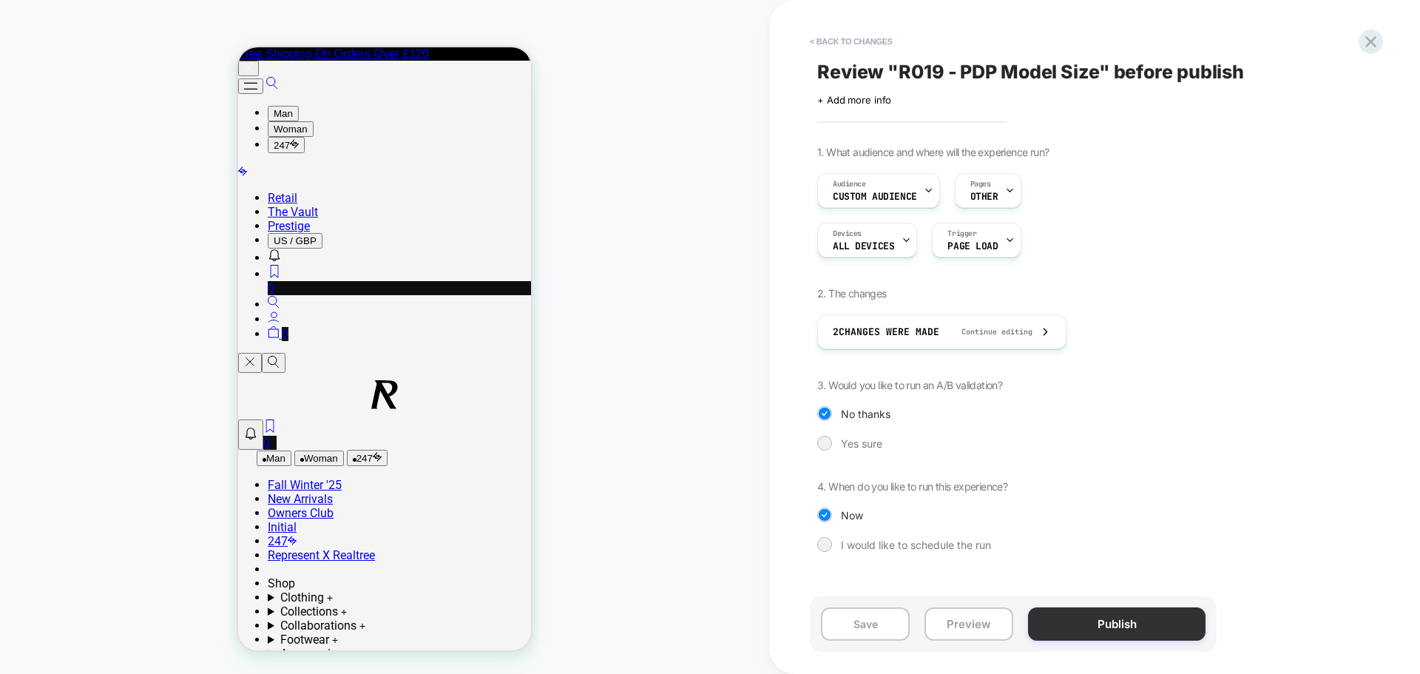
click at [1092, 630] on button "Publish" at bounding box center [1117, 623] width 178 height 33
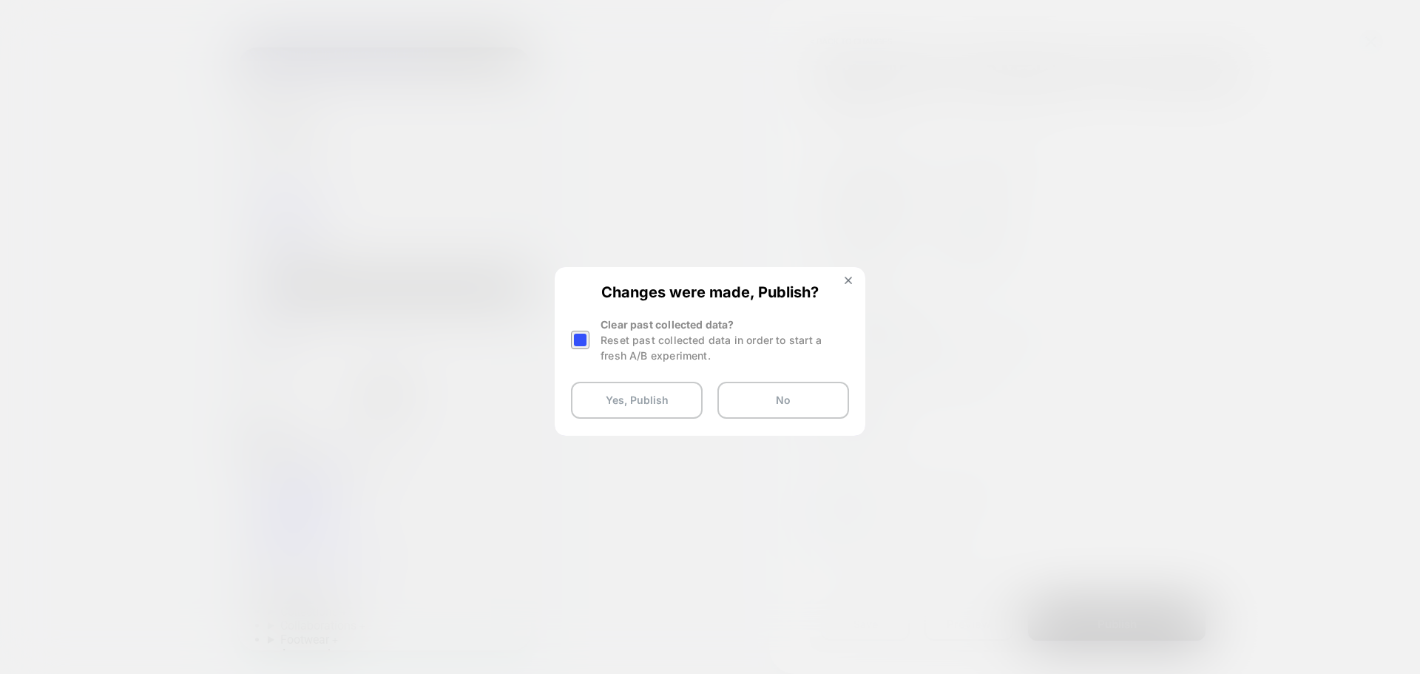
click at [584, 338] on div at bounding box center [580, 340] width 18 height 18
click at [626, 404] on button "Yes, Publish" at bounding box center [637, 400] width 132 height 37
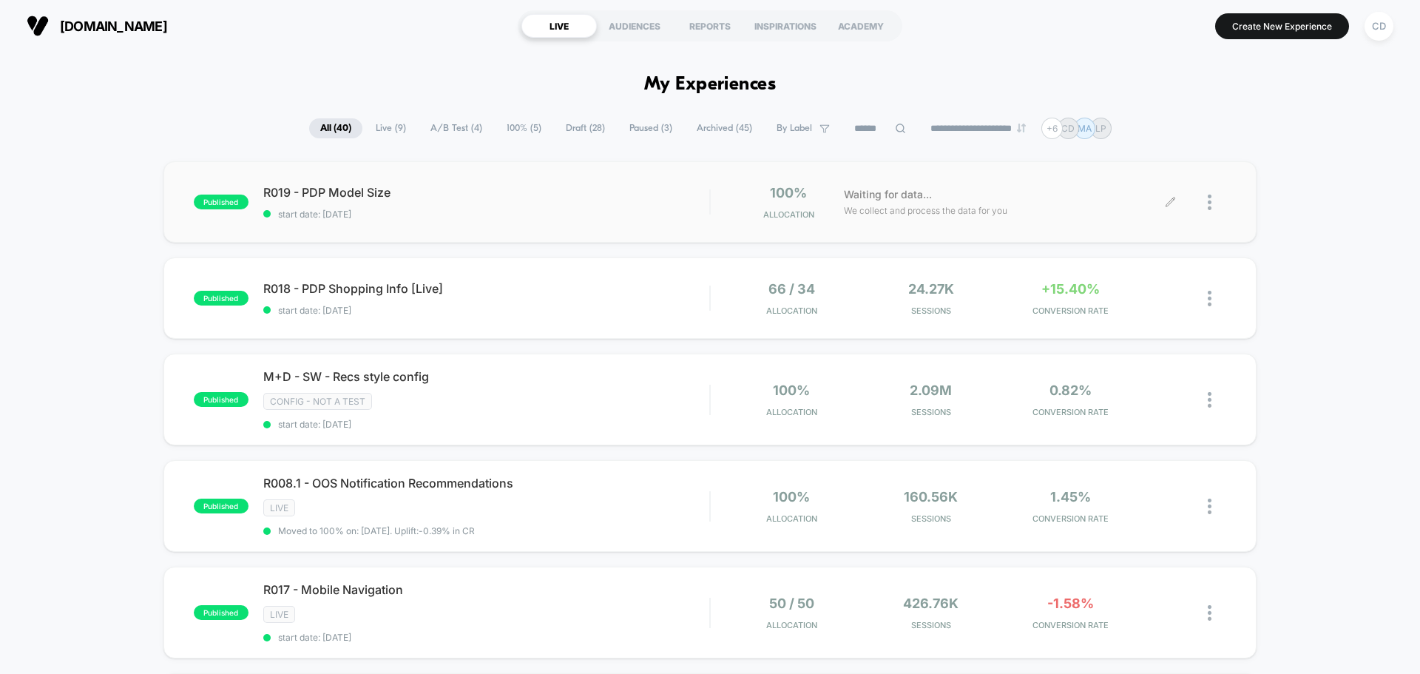
click at [1165, 201] on icon at bounding box center [1170, 202] width 11 height 11
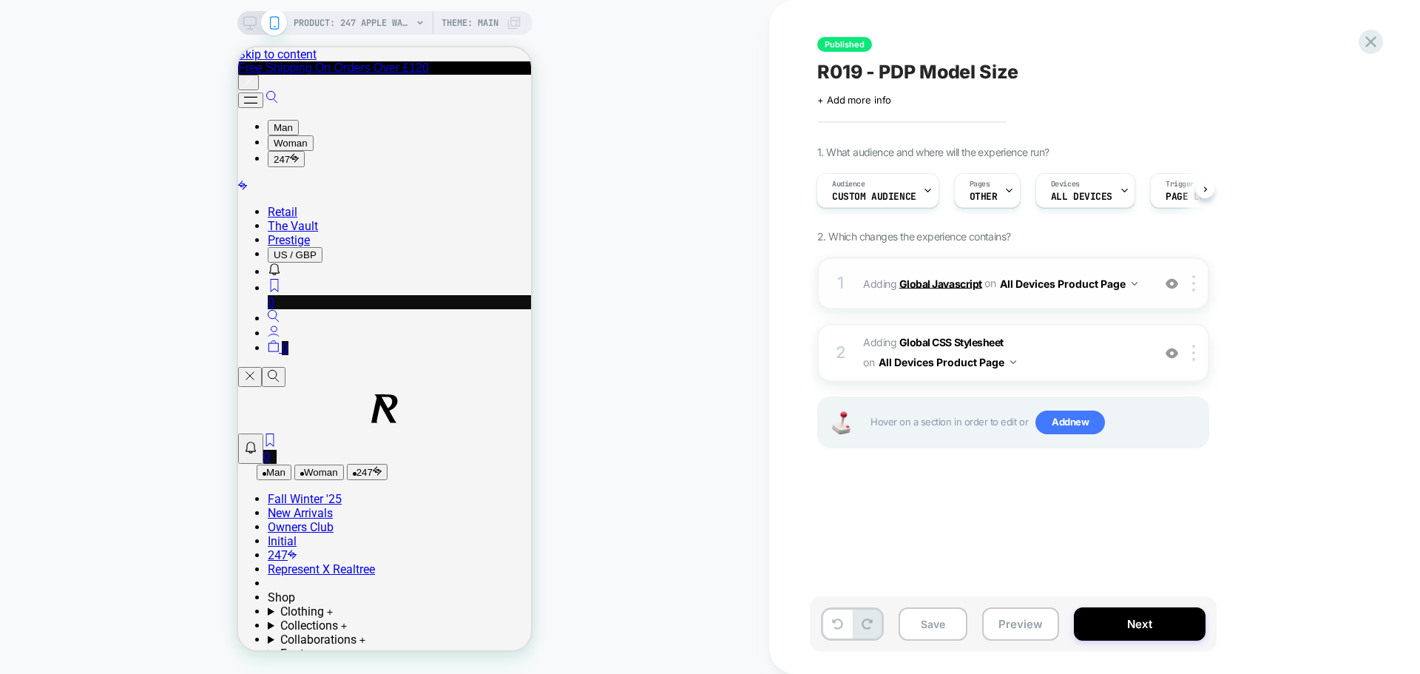
click at [963, 286] on b "Global Javascript" at bounding box center [941, 283] width 83 height 13
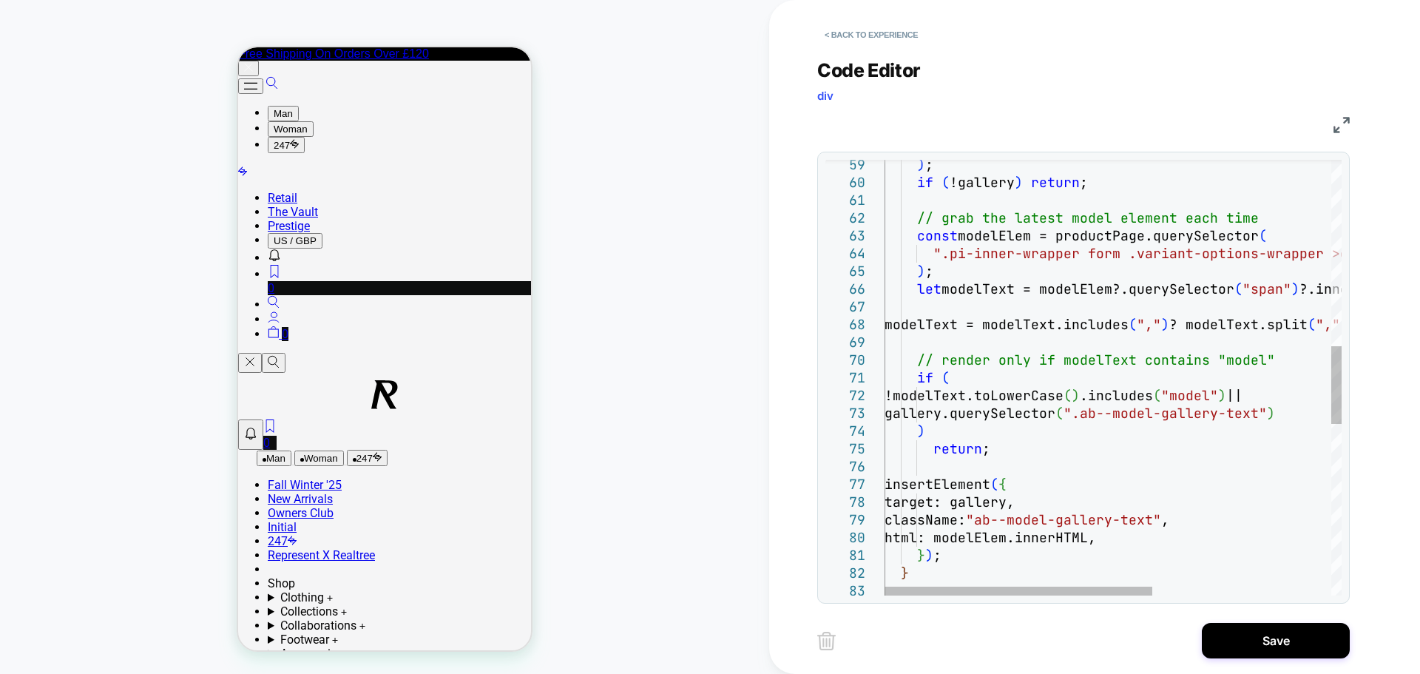
click at [1077, 345] on div ") ; if ( !gallery ) return ; // grab the latest model element each time const m…" at bounding box center [1265, 338] width 761 height 2424
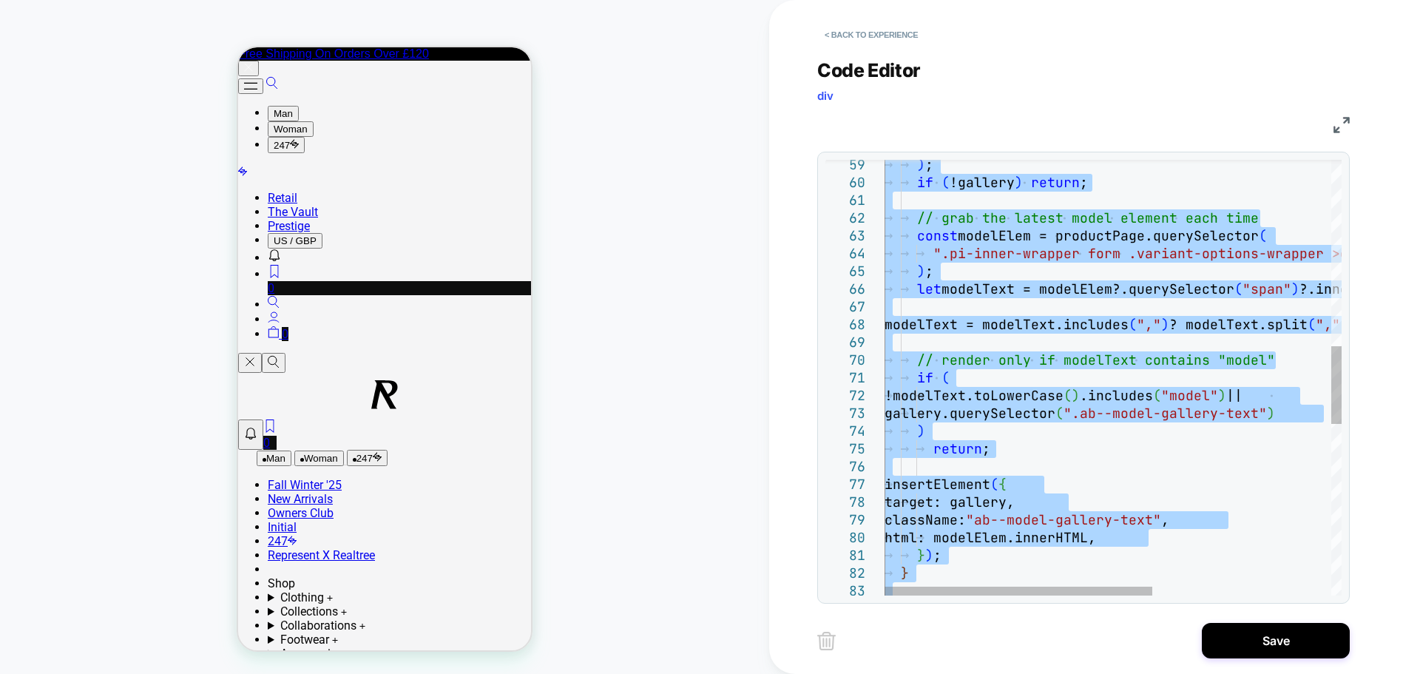
type textarea "**********"
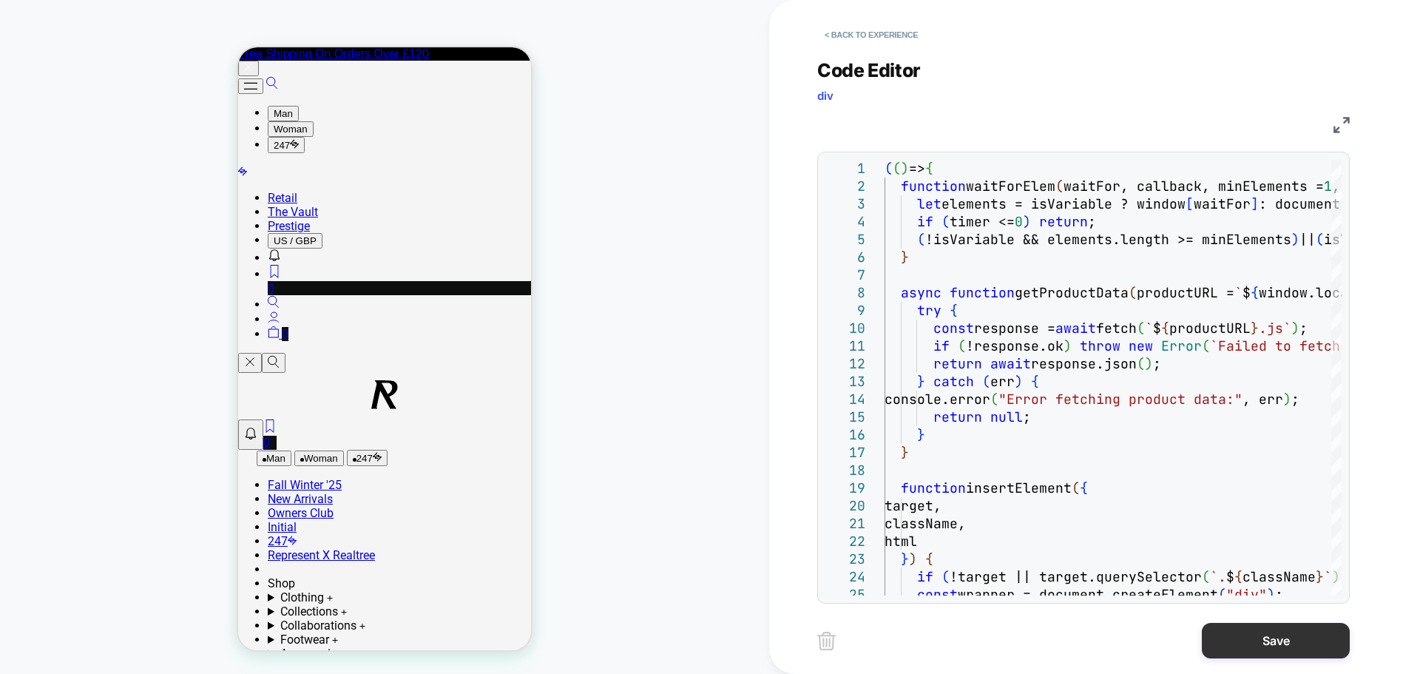
click at [1261, 646] on button "Save" at bounding box center [1276, 641] width 148 height 36
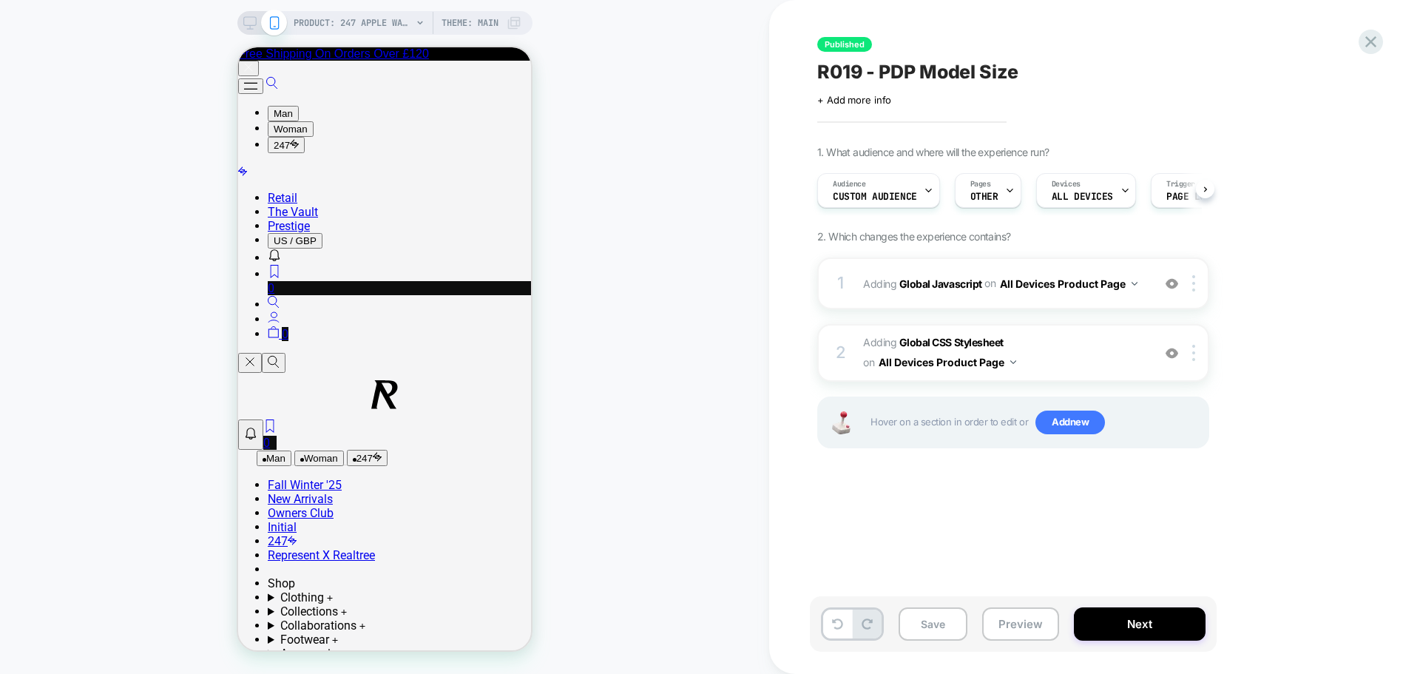
scroll to position [0, 1]
click at [1126, 626] on button "Next" at bounding box center [1140, 623] width 132 height 33
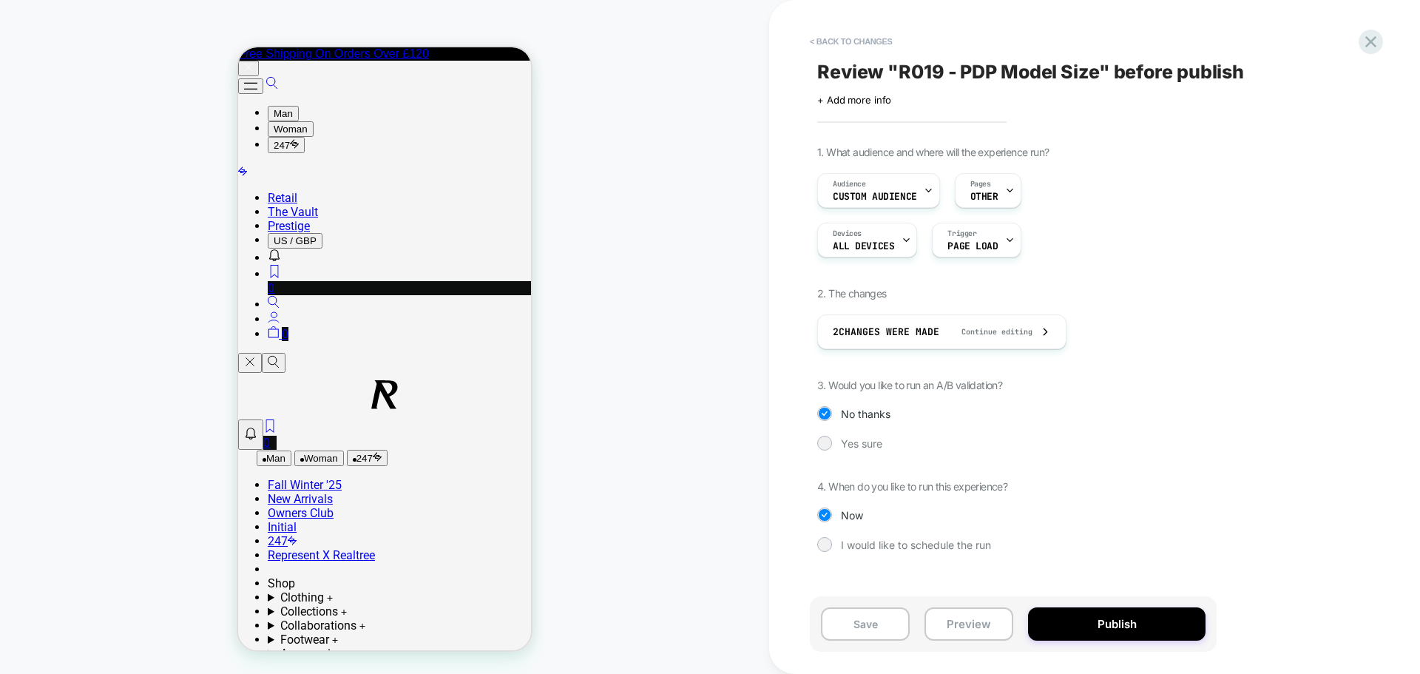
click at [1126, 626] on button "Publish" at bounding box center [1117, 623] width 178 height 33
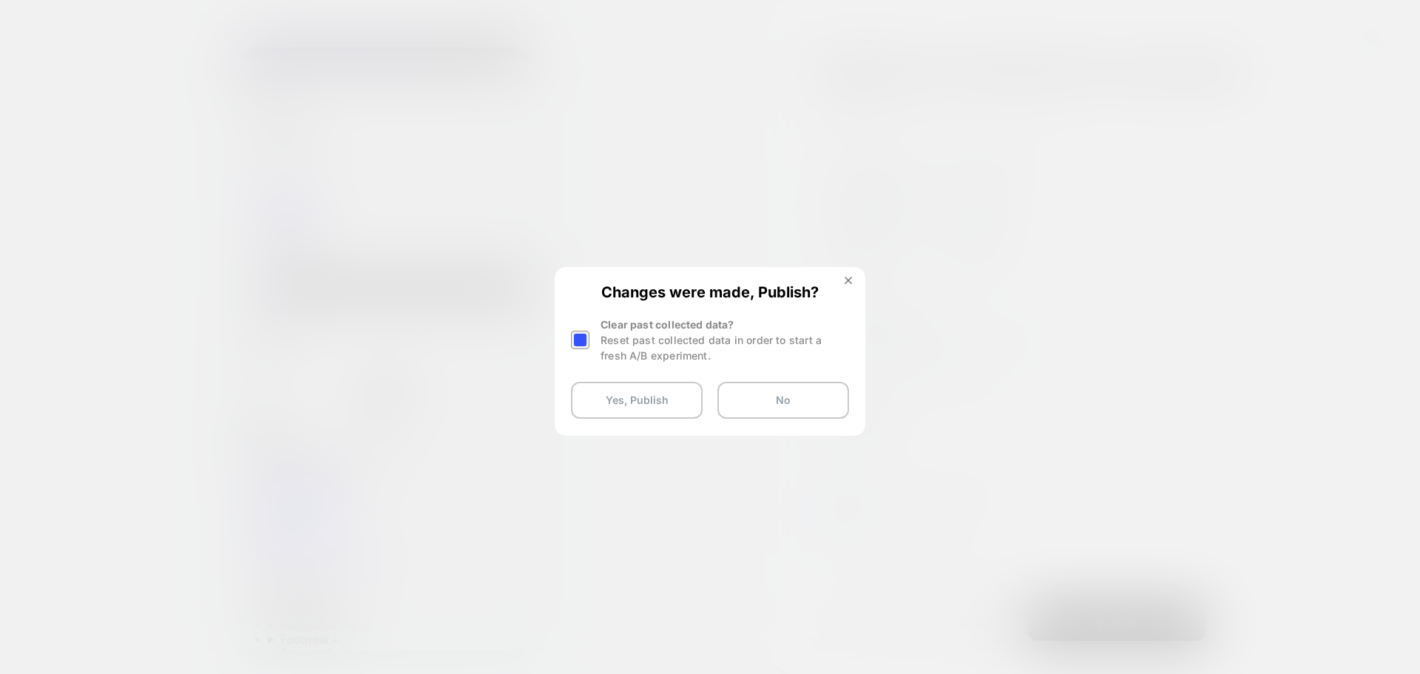
click at [582, 346] on div at bounding box center [580, 340] width 18 height 18
click at [613, 405] on button "Yes, Publish" at bounding box center [637, 400] width 132 height 37
